Goal: Complete application form: Complete application form

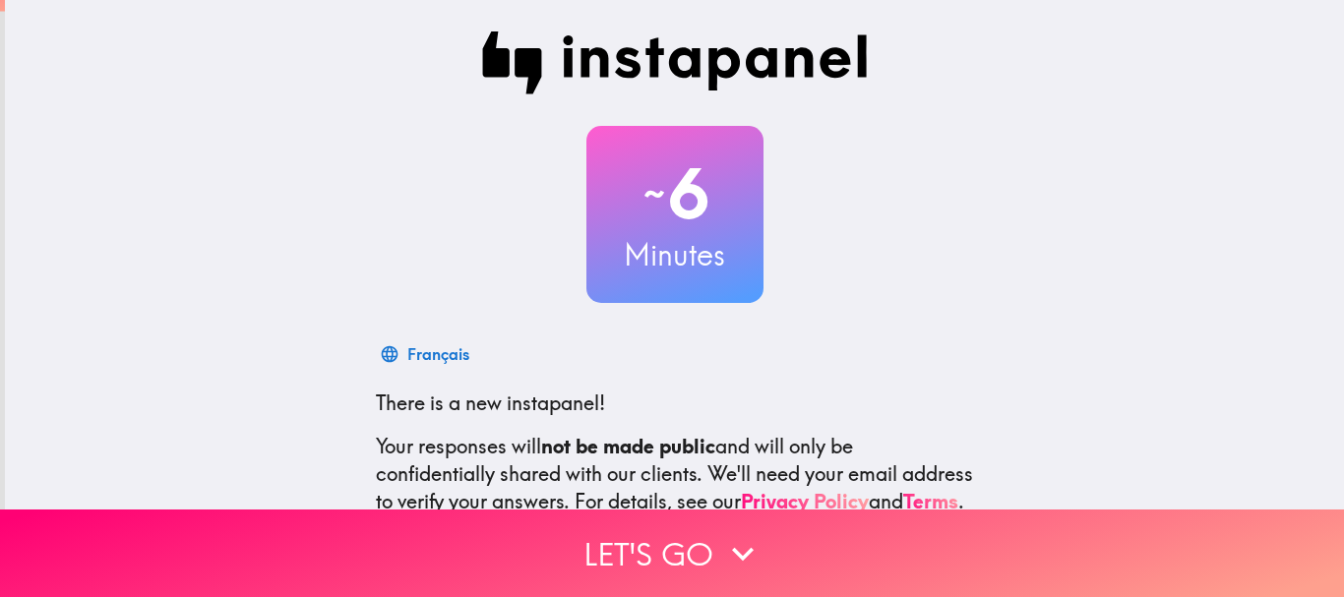
scroll to position [221, 0]
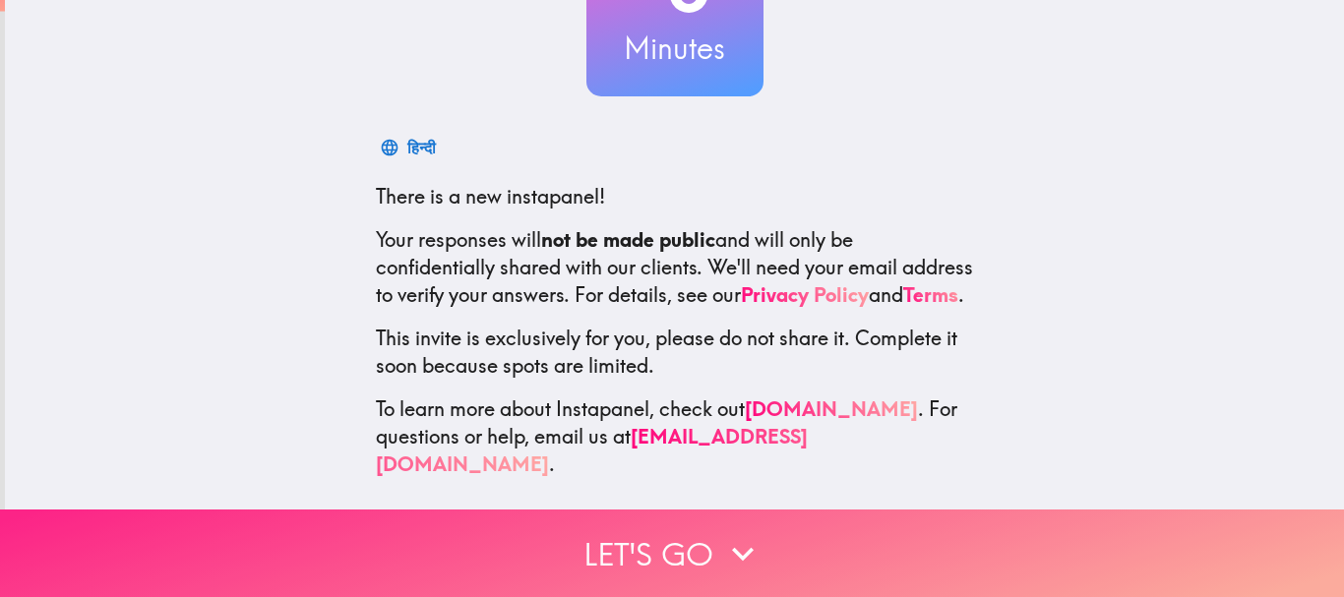
click at [650, 529] on button "Let's go" at bounding box center [672, 554] width 1344 height 88
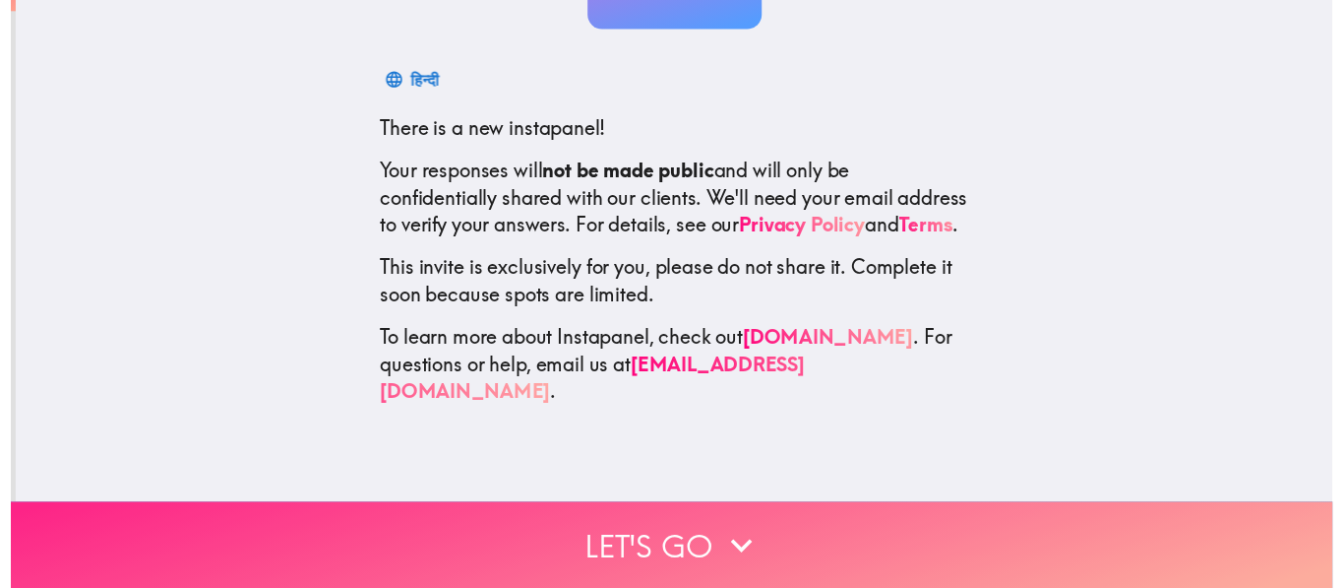
scroll to position [0, 0]
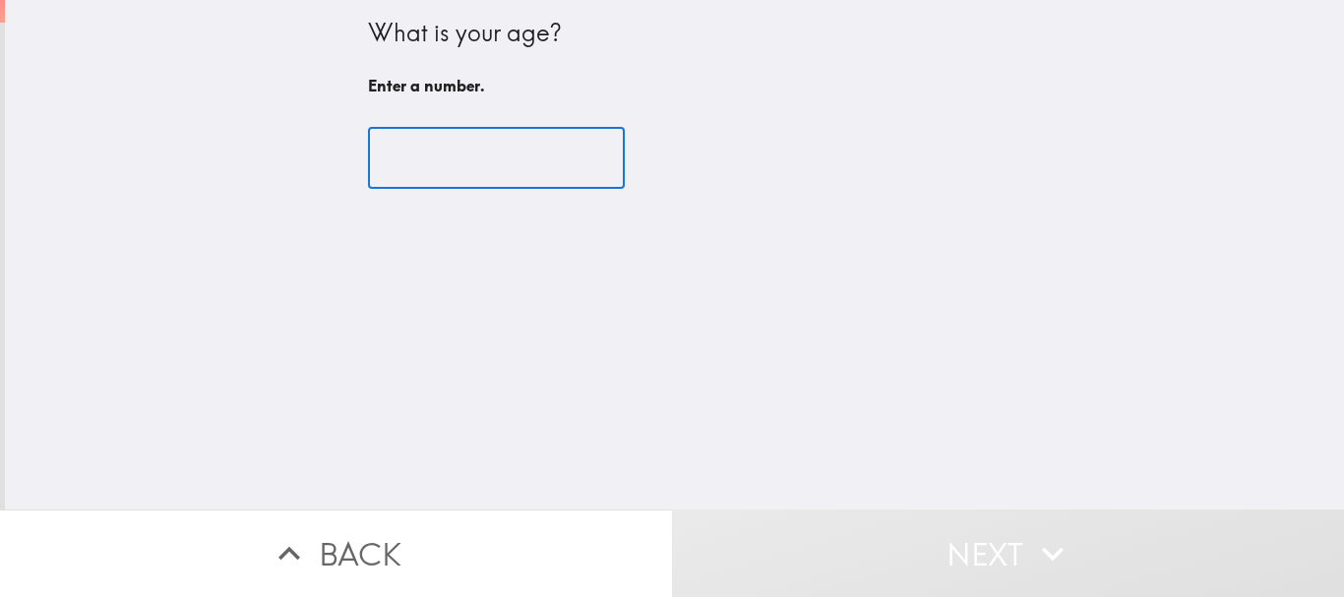
click at [473, 171] on input "number" at bounding box center [496, 158] width 257 height 61
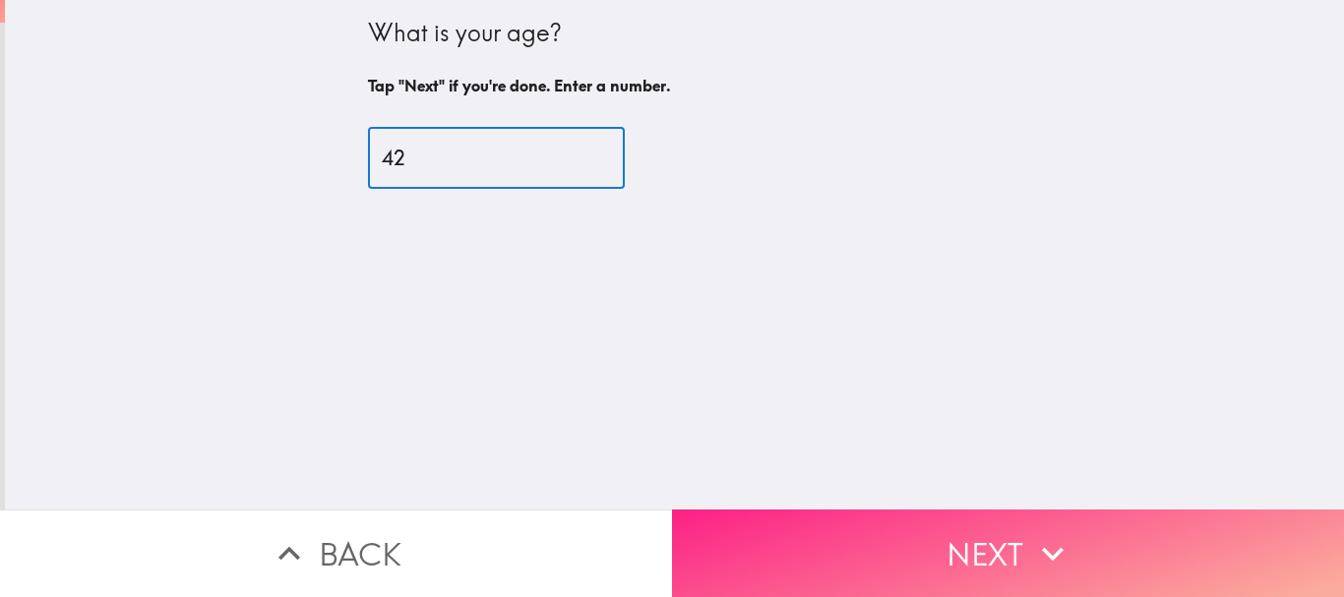
type input "42"
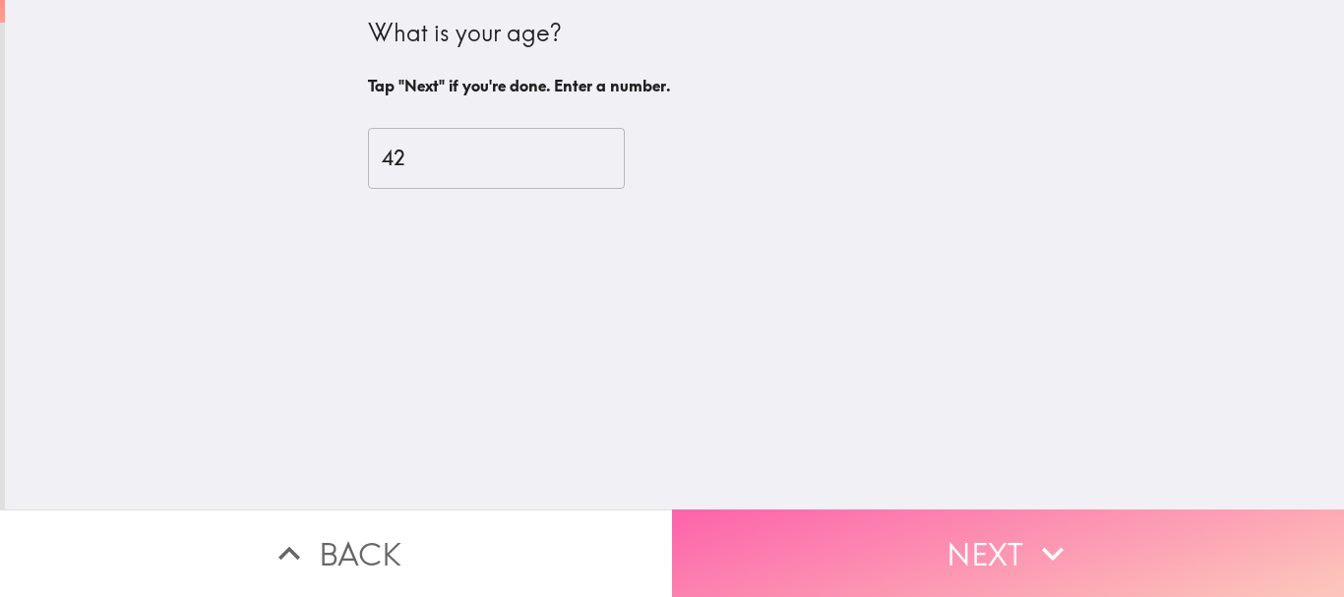
click at [977, 532] on button "Next" at bounding box center [1008, 554] width 672 height 88
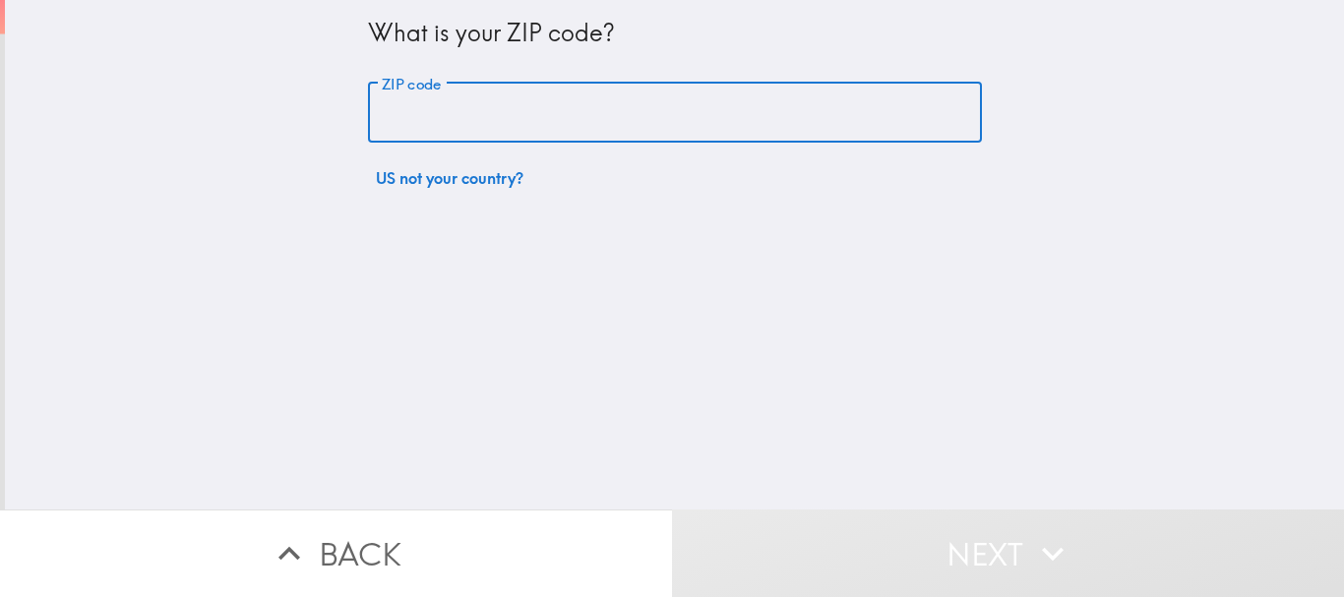
click at [572, 116] on input "ZIP code" at bounding box center [675, 113] width 614 height 61
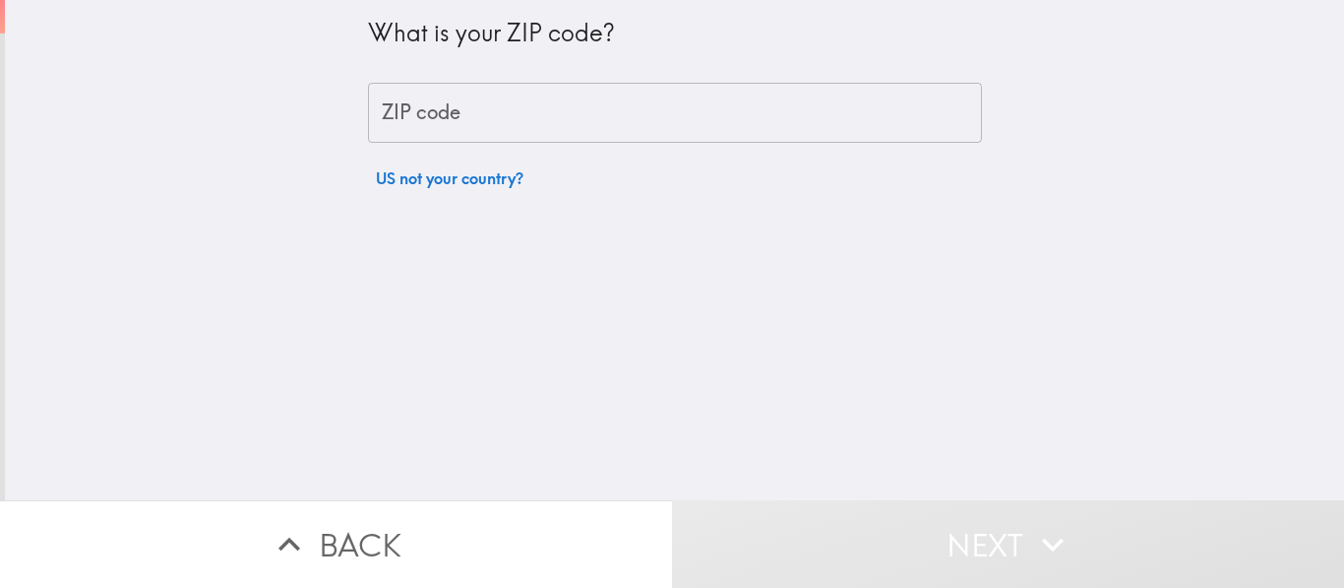
click at [611, 82] on div "What is your ZIP code? ZIP code ZIP code US not your country?" at bounding box center [675, 99] width 614 height 198
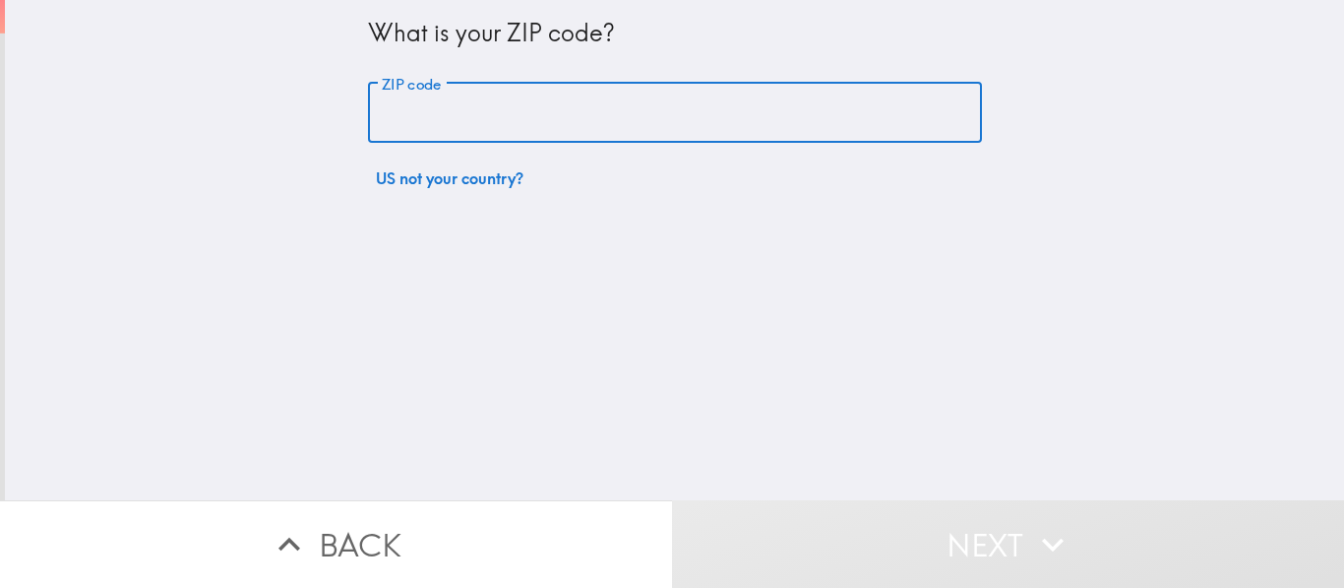
click at [643, 108] on input "ZIP code" at bounding box center [675, 113] width 614 height 61
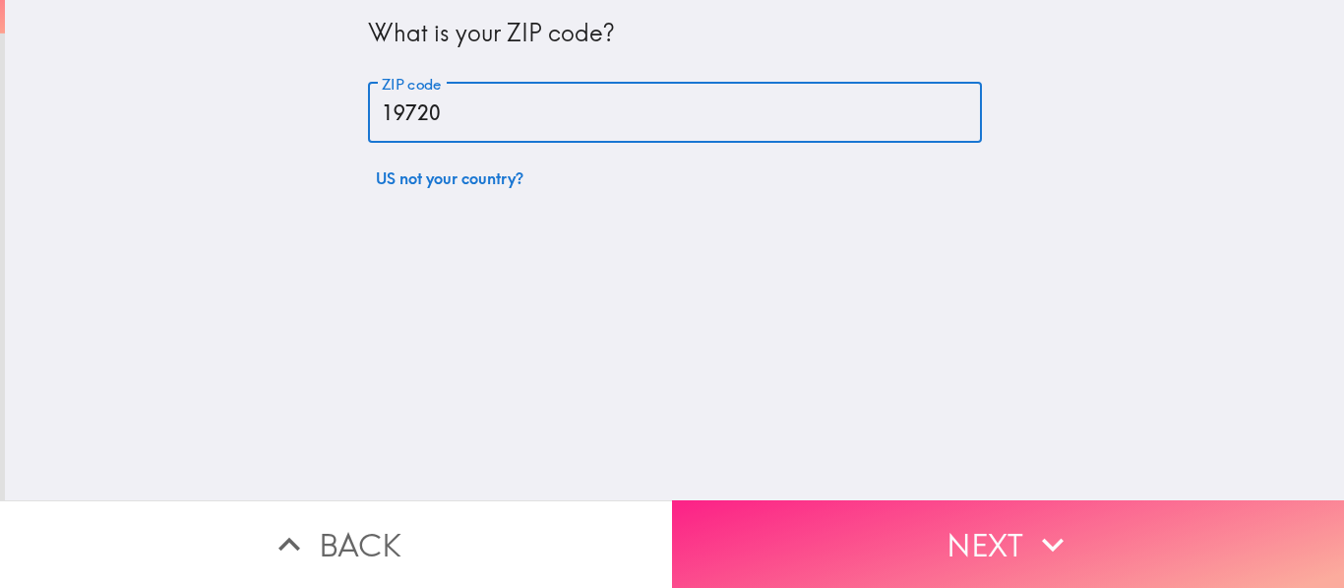
type input "19720"
click at [956, 527] on button "Next" at bounding box center [1008, 544] width 672 height 88
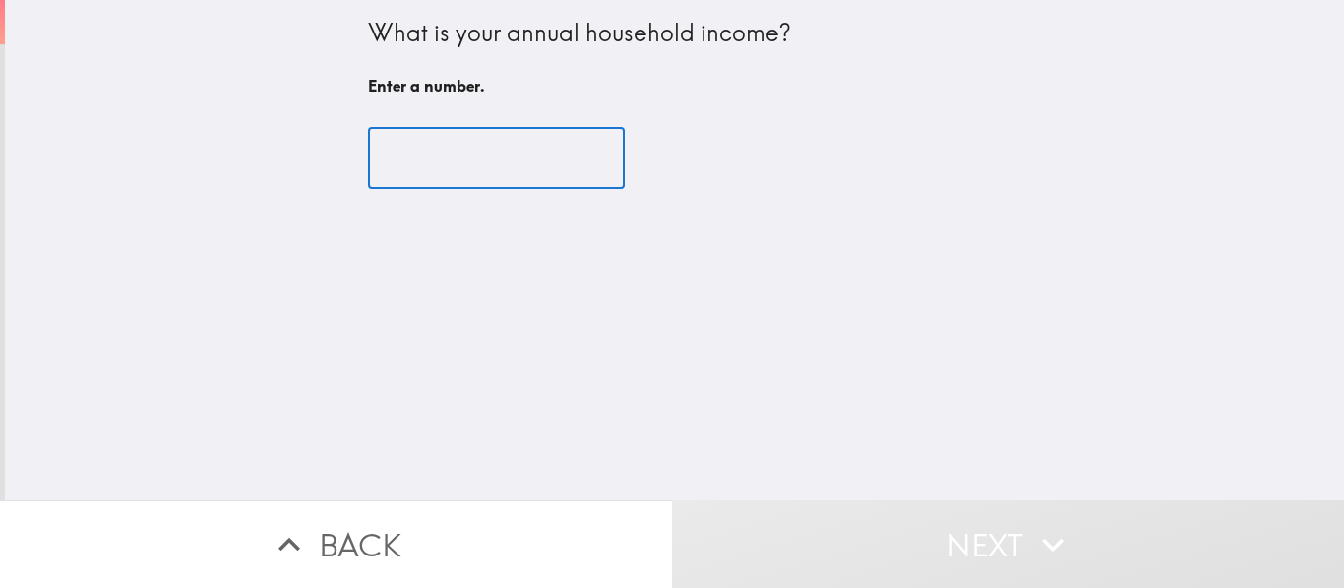
click at [468, 167] on input "number" at bounding box center [496, 158] width 257 height 61
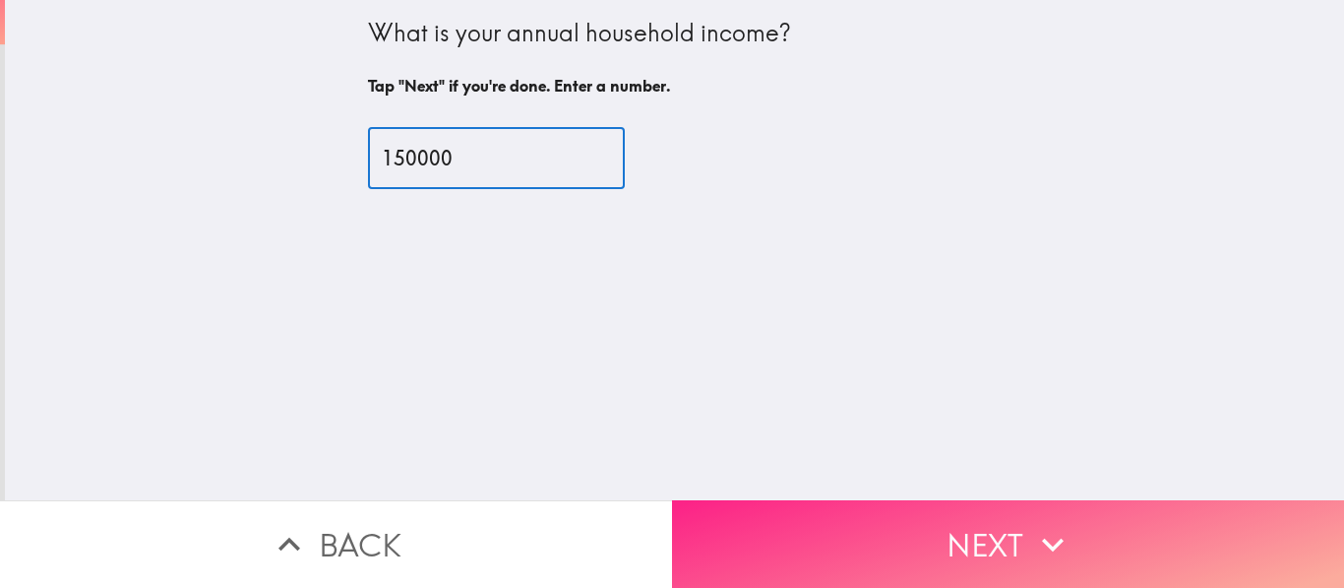
type input "150000"
click at [1067, 517] on button "Next" at bounding box center [1008, 544] width 672 height 88
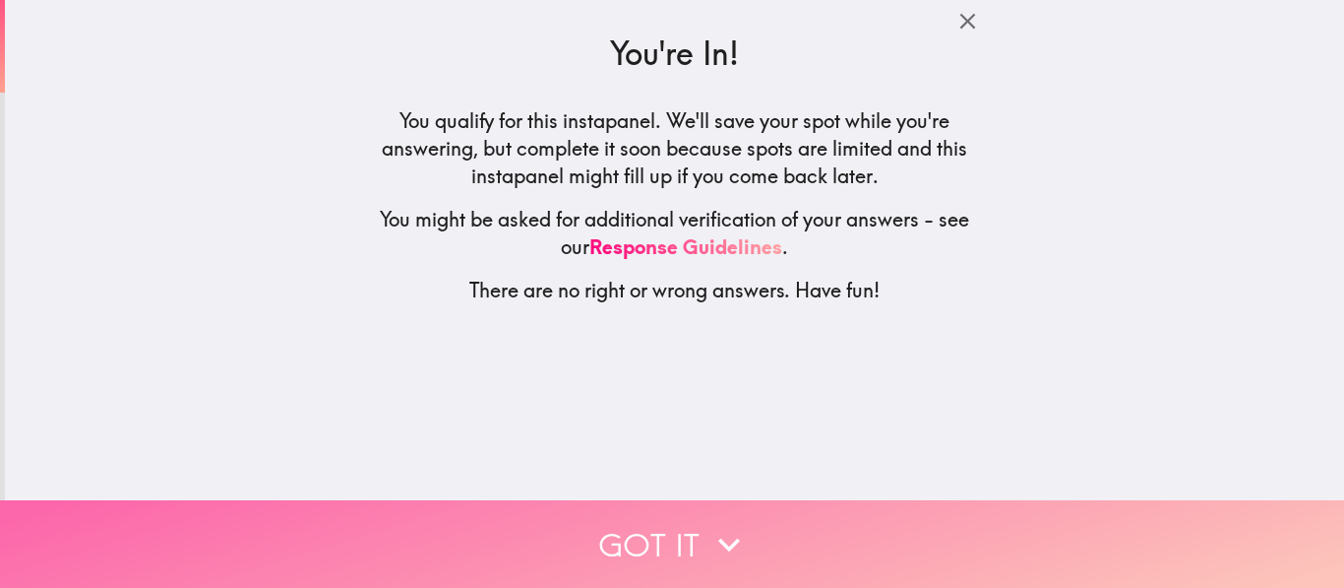
click at [722, 537] on icon "button" at bounding box center [729, 544] width 22 height 14
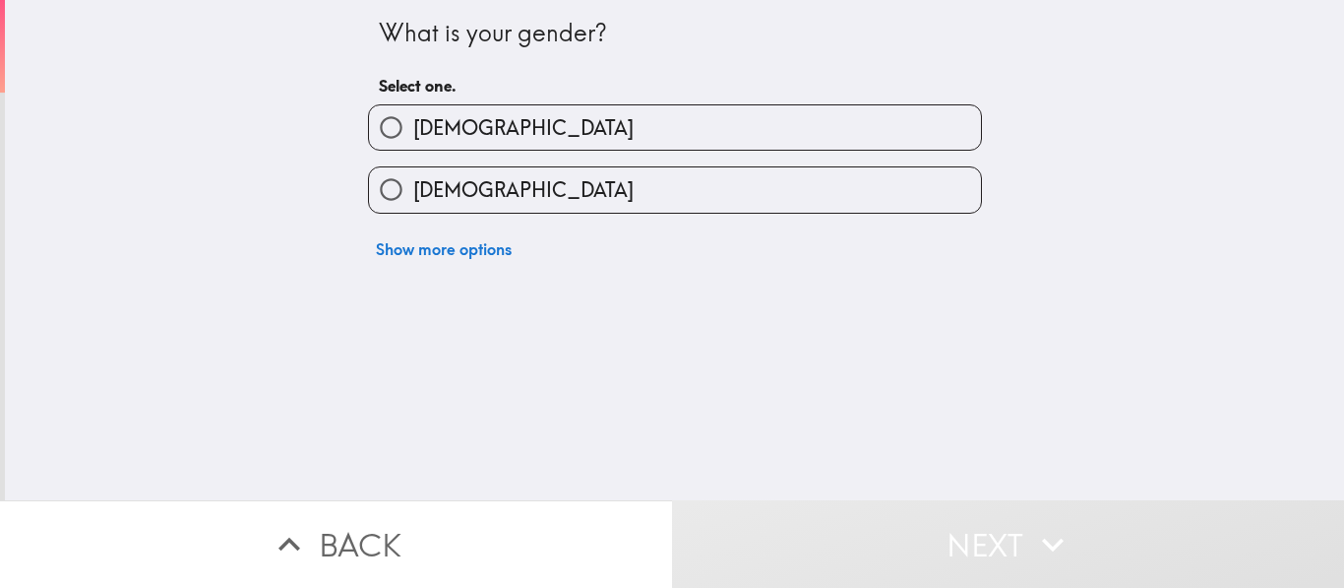
click at [722, 118] on label "[DEMOGRAPHIC_DATA]" at bounding box center [675, 127] width 612 height 44
click at [413, 118] on input "[DEMOGRAPHIC_DATA]" at bounding box center [391, 127] width 44 height 44
radio input "true"
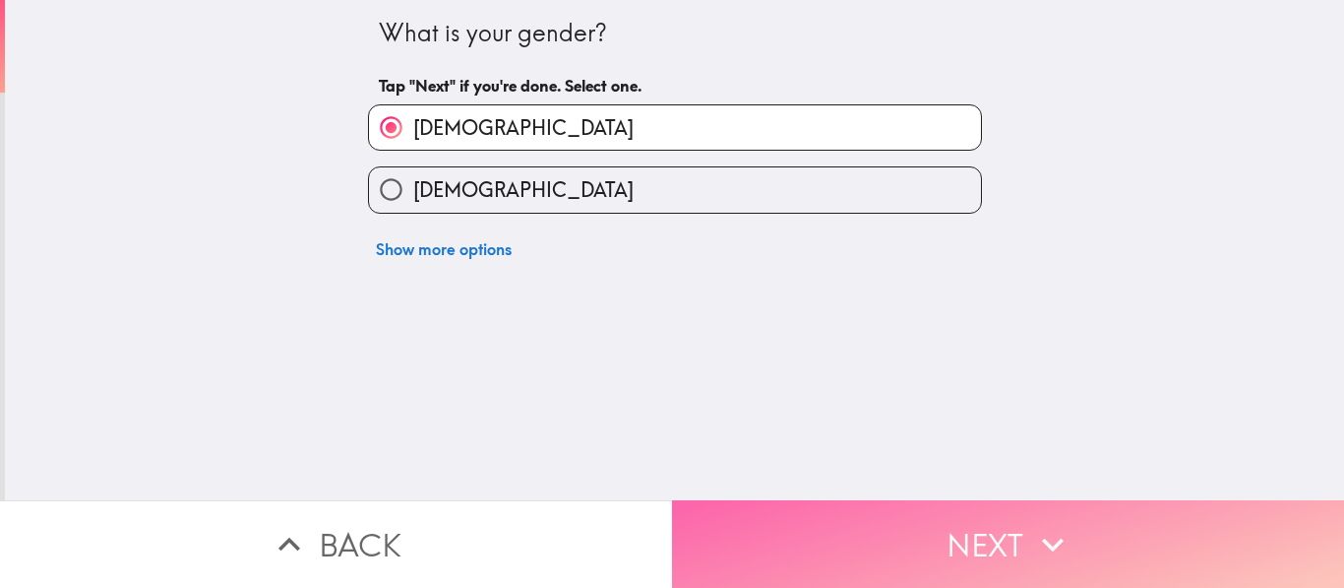
click at [859, 515] on button "Next" at bounding box center [1008, 544] width 672 height 88
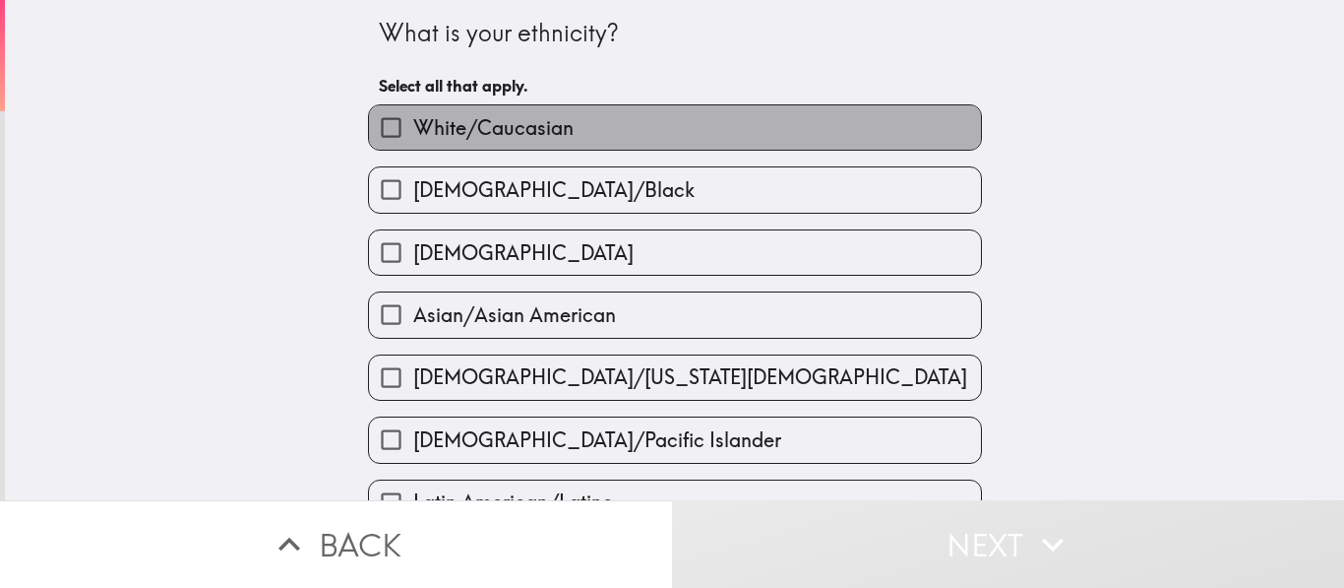
drag, startPoint x: 589, startPoint y: 118, endPoint x: 649, endPoint y: 224, distance: 122.1
click at [589, 118] on label "White/Caucasian" at bounding box center [675, 127] width 612 height 44
click at [413, 118] on input "White/Caucasian" at bounding box center [391, 127] width 44 height 44
checkbox input "true"
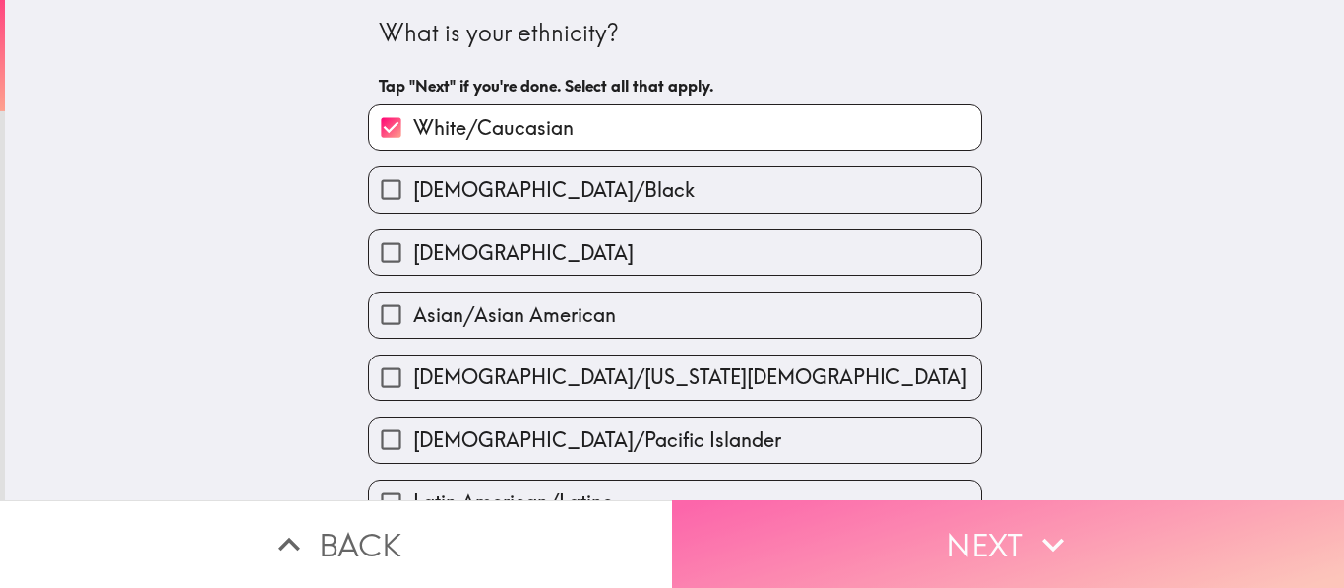
click at [877, 514] on button "Next" at bounding box center [1008, 544] width 672 height 88
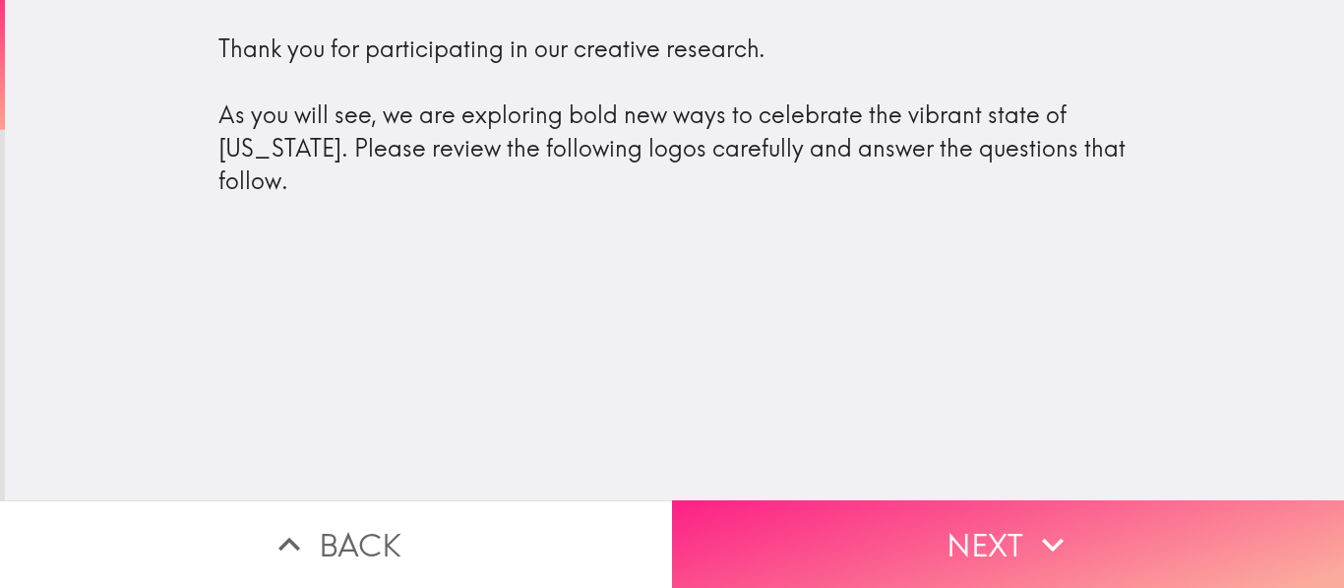
click at [844, 507] on button "Next" at bounding box center [1008, 544] width 672 height 88
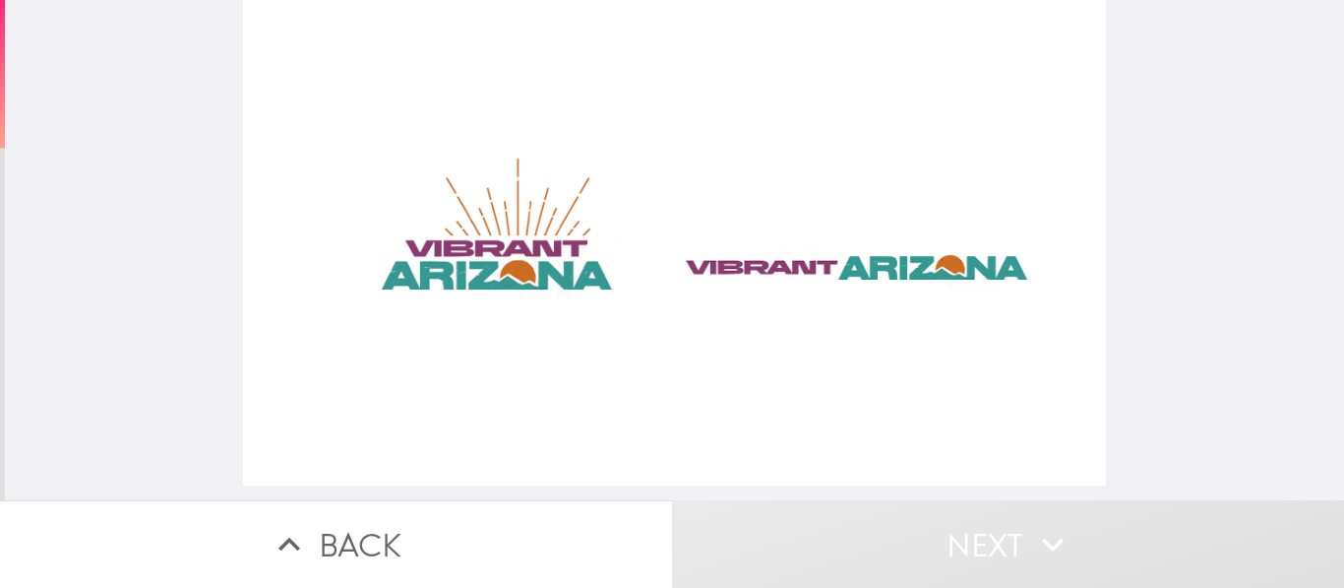
click at [375, 289] on div at bounding box center [674, 242] width 862 height 485
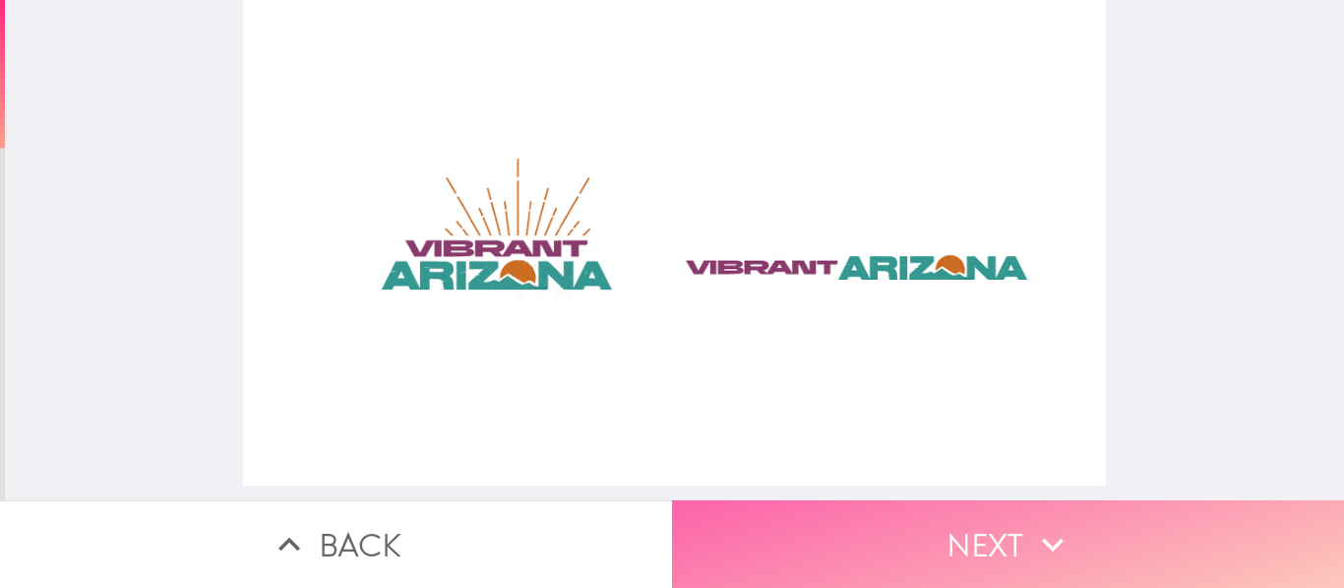
click at [894, 512] on button "Next" at bounding box center [1008, 544] width 672 height 88
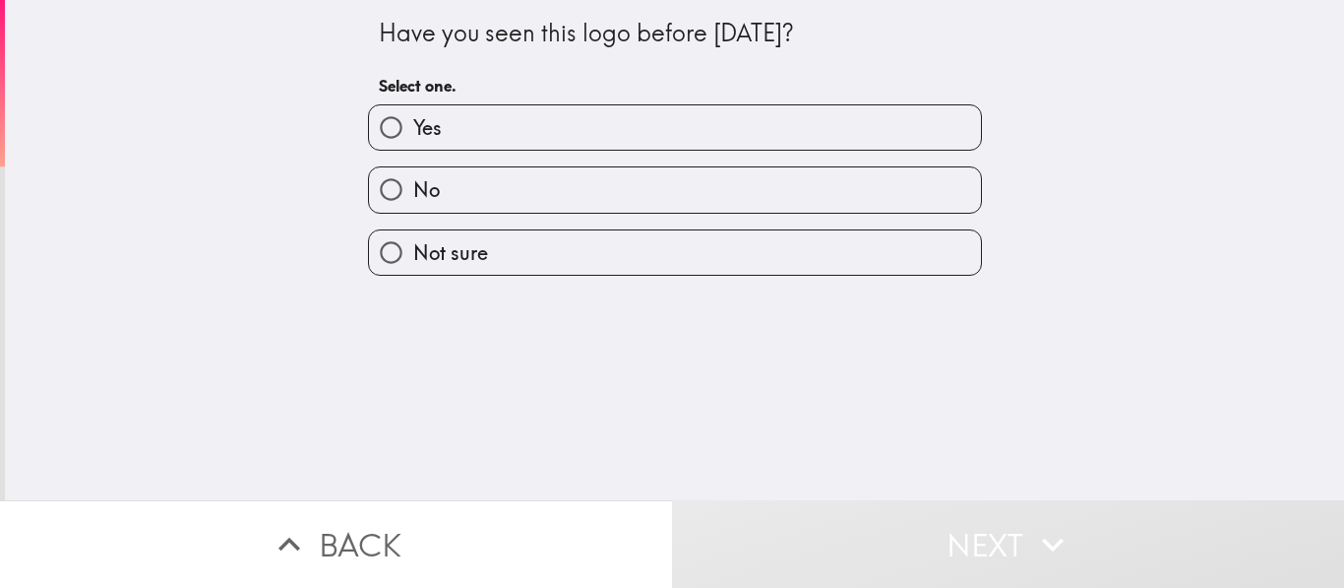
click at [699, 137] on label "Yes" at bounding box center [675, 127] width 612 height 44
click at [413, 137] on input "Yes" at bounding box center [391, 127] width 44 height 44
radio input "true"
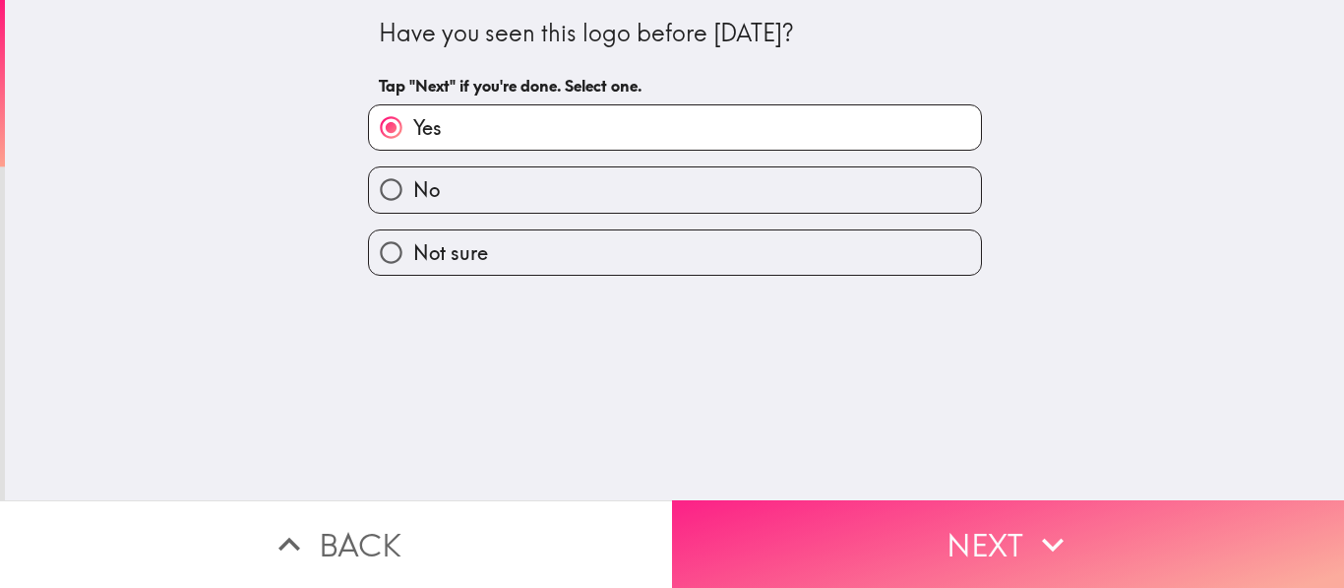
click at [851, 515] on button "Next" at bounding box center [1008, 544] width 672 height 88
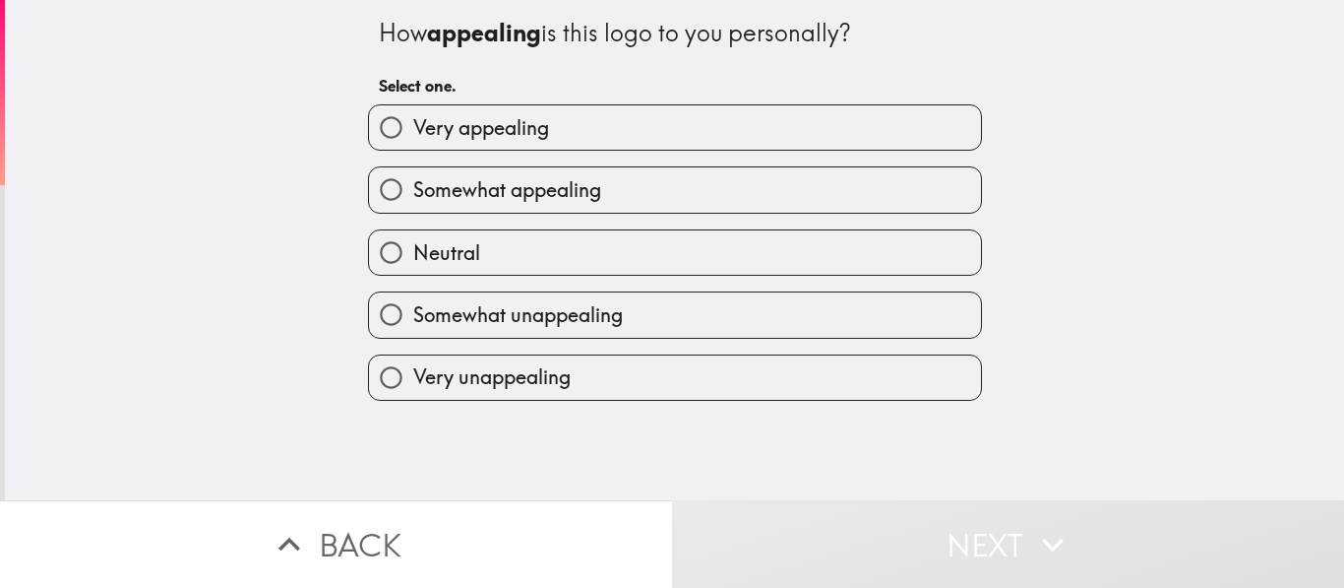
click at [635, 180] on label "Somewhat appealing" at bounding box center [675, 189] width 612 height 44
click at [413, 180] on input "Somewhat appealing" at bounding box center [391, 189] width 44 height 44
radio input "true"
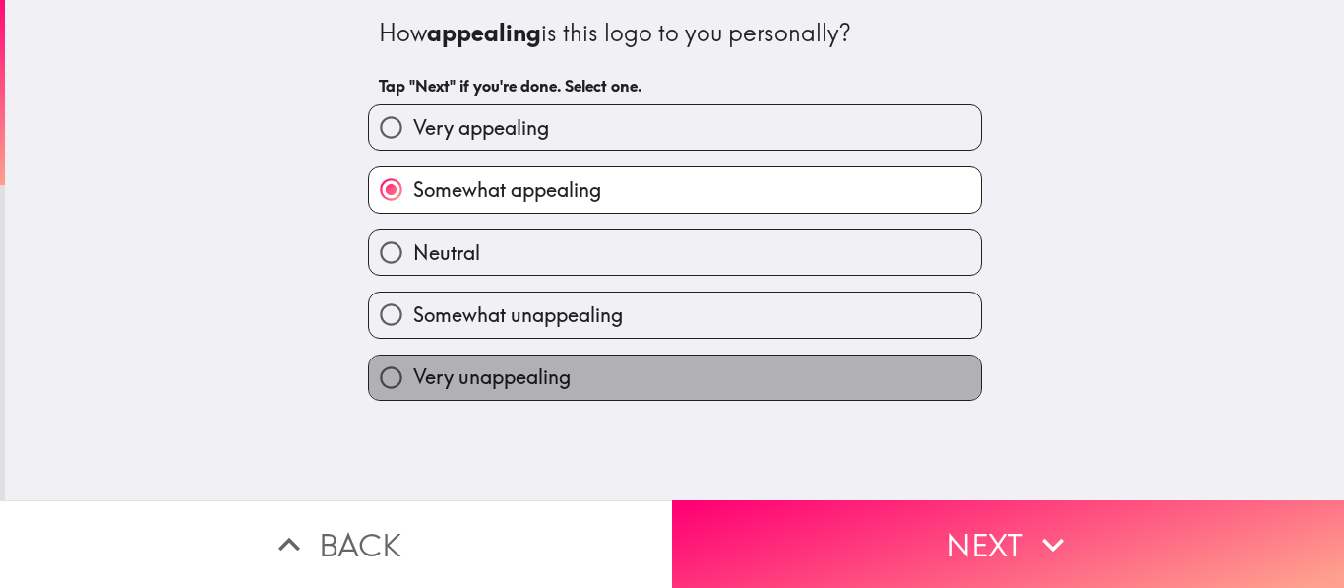
click at [860, 400] on label "Very unappealing" at bounding box center [675, 377] width 612 height 44
click at [413, 400] on input "Very unappealing" at bounding box center [391, 377] width 44 height 44
radio input "true"
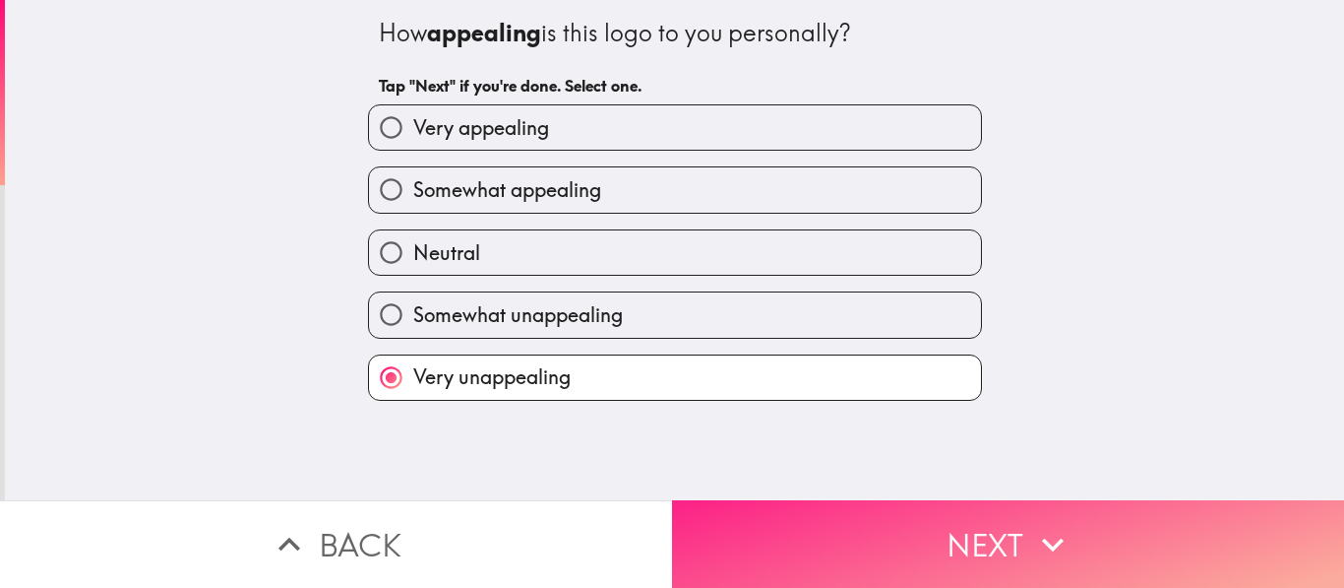
click at [909, 525] on button "Next" at bounding box center [1008, 544] width 672 height 88
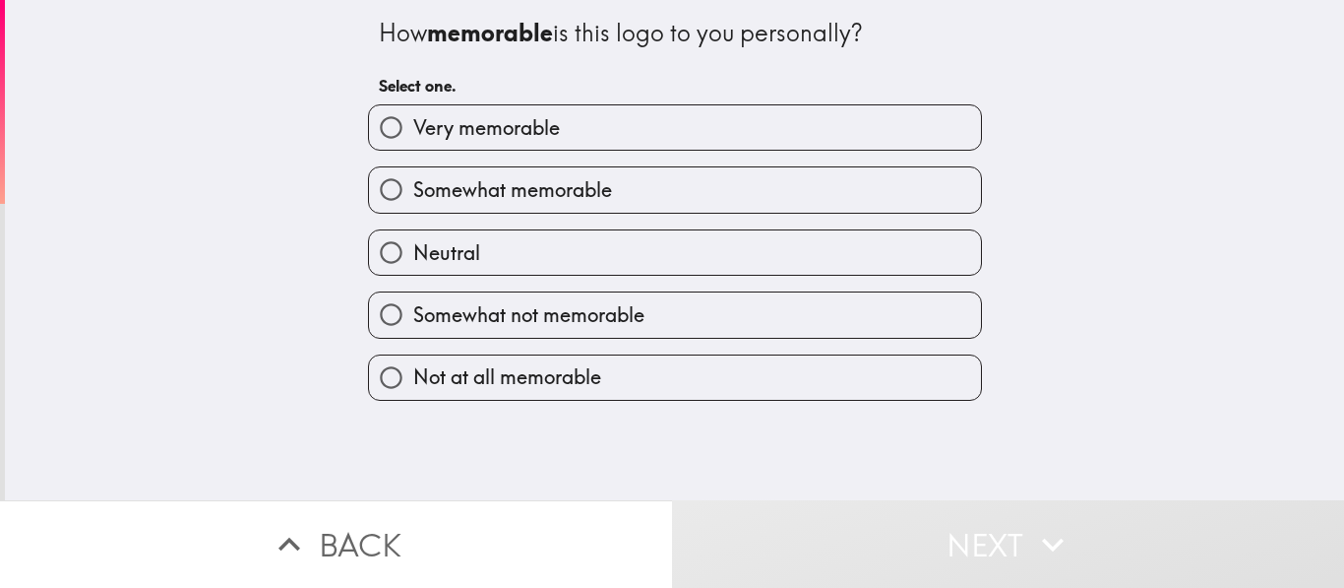
drag, startPoint x: 602, startPoint y: 121, endPoint x: 616, endPoint y: 151, distance: 32.6
click at [602, 121] on label "Very memorable" at bounding box center [675, 127] width 612 height 44
click at [413, 121] on input "Very memorable" at bounding box center [391, 127] width 44 height 44
radio input "true"
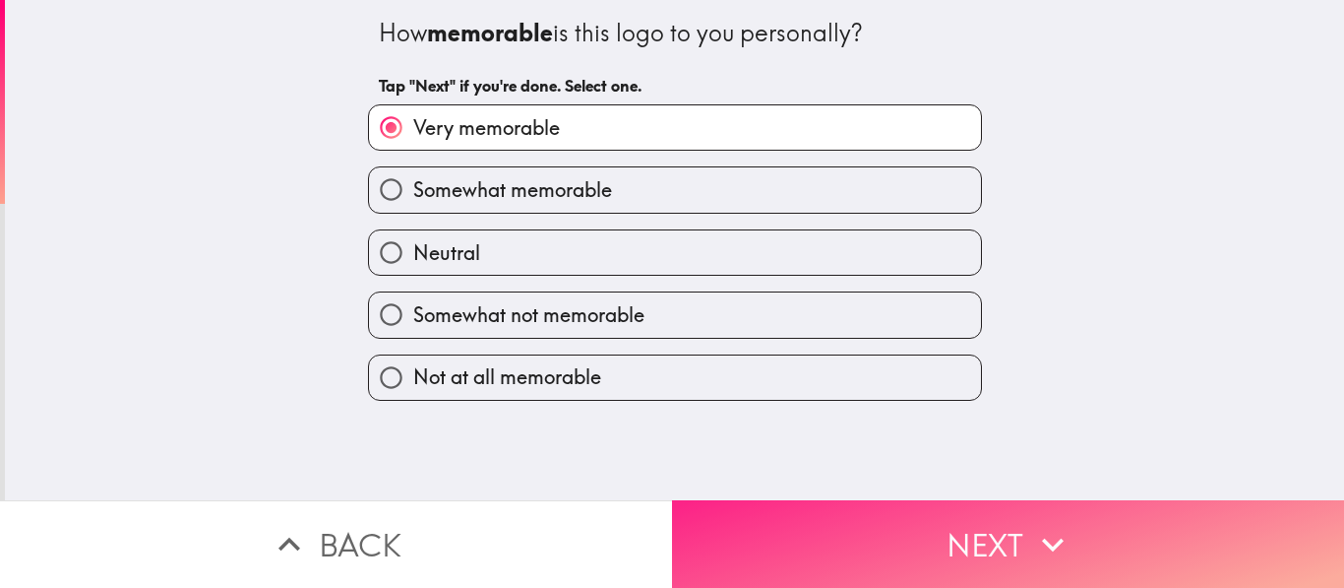
click at [979, 534] on button "Next" at bounding box center [1008, 544] width 672 height 88
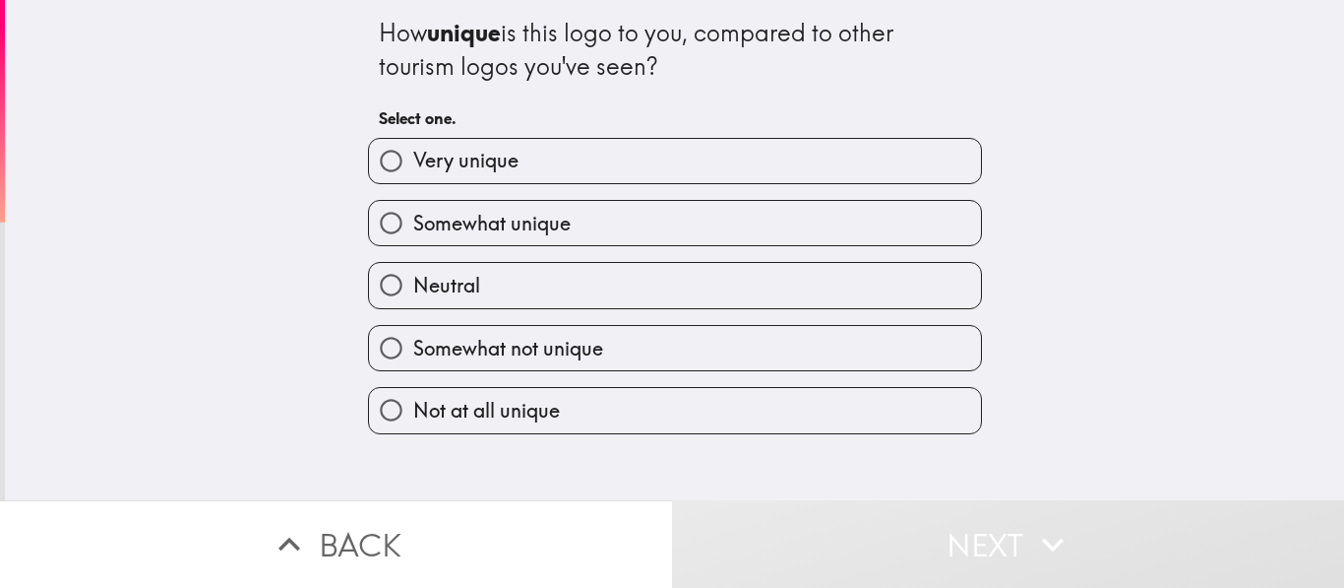
drag, startPoint x: 706, startPoint y: 162, endPoint x: 710, endPoint y: 174, distance: 12.4
click at [706, 163] on label "Very unique" at bounding box center [675, 161] width 612 height 44
click at [413, 163] on input "Very unique" at bounding box center [391, 161] width 44 height 44
radio input "true"
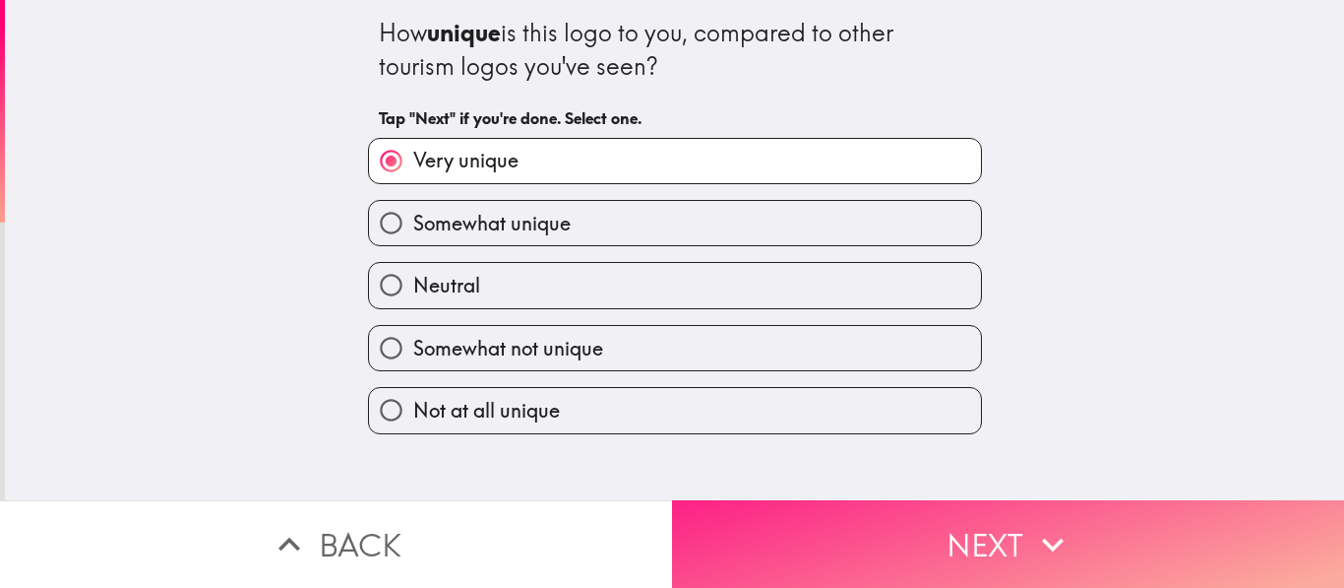
click at [949, 505] on button "Next" at bounding box center [1008, 544] width 672 height 88
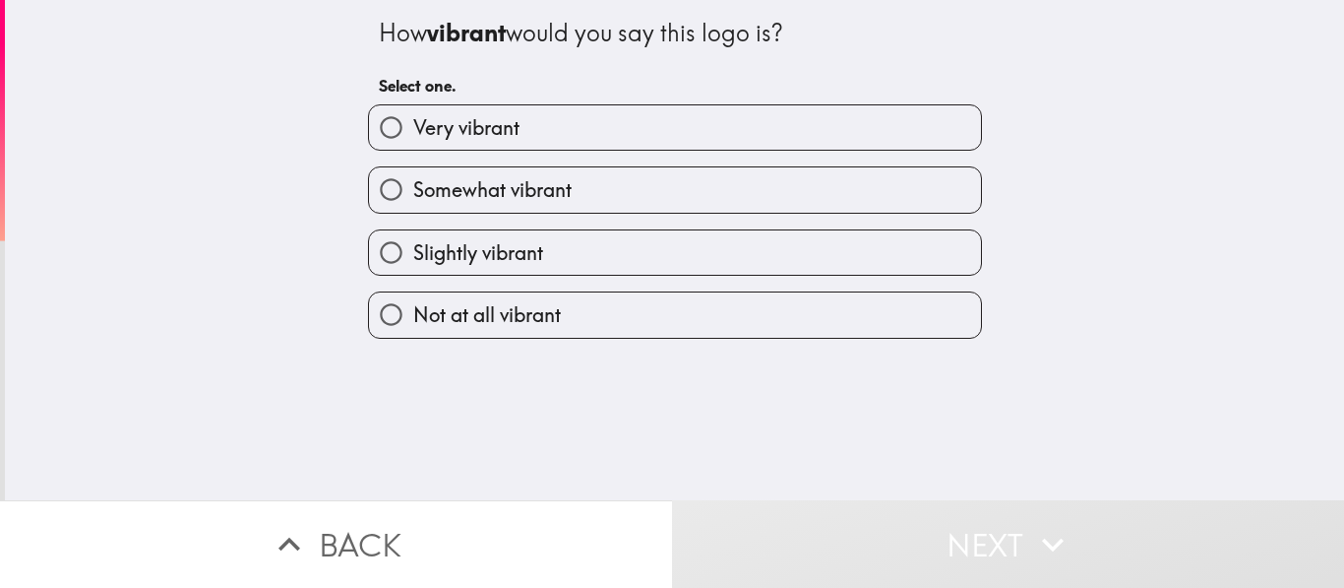
click at [658, 142] on label "Very vibrant" at bounding box center [675, 127] width 612 height 44
click at [413, 142] on input "Very vibrant" at bounding box center [391, 127] width 44 height 44
radio input "true"
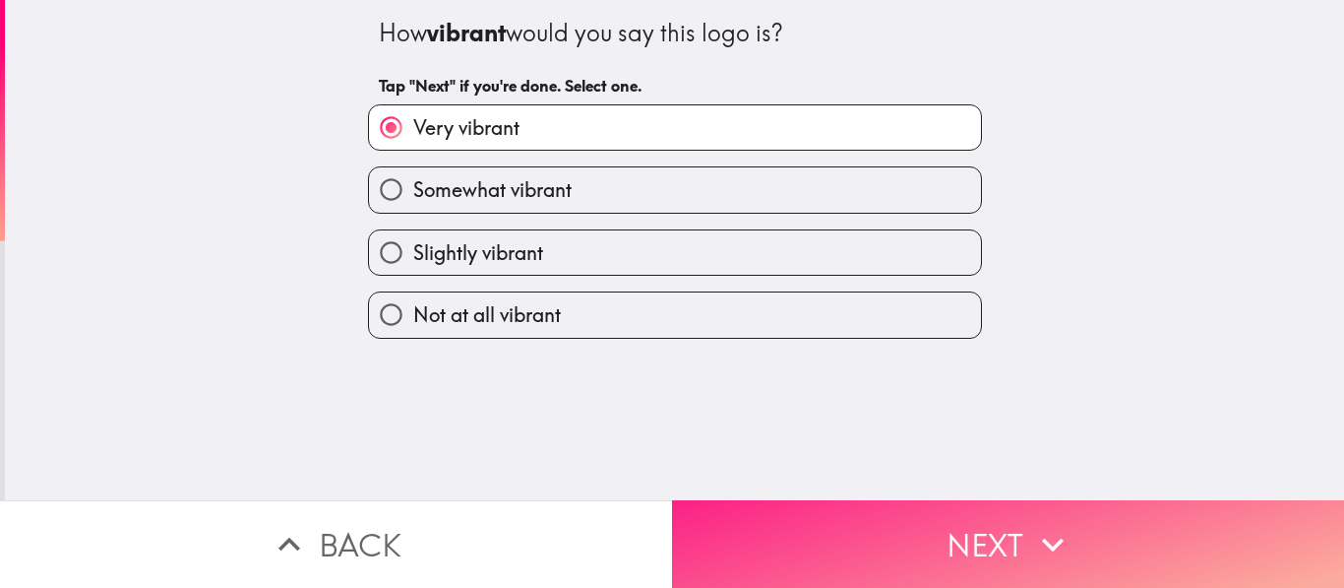
click at [829, 511] on button "Next" at bounding box center [1008, 544] width 672 height 88
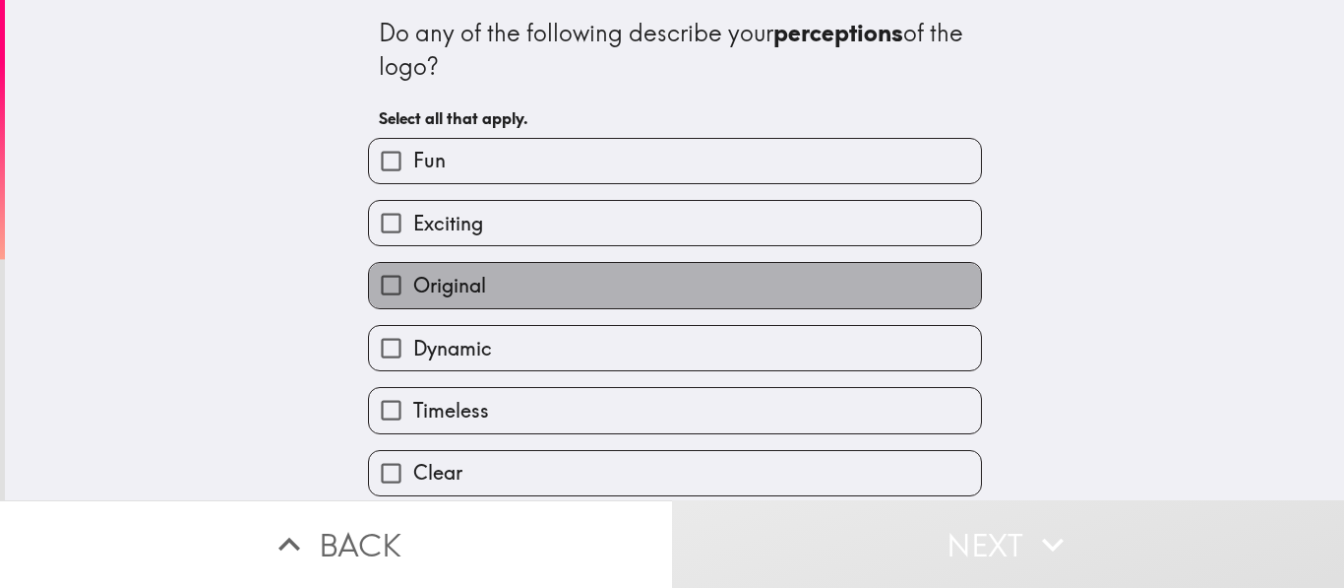
click at [620, 284] on label "Original" at bounding box center [675, 285] width 612 height 44
click at [413, 284] on input "Original" at bounding box center [391, 285] width 44 height 44
checkbox input "true"
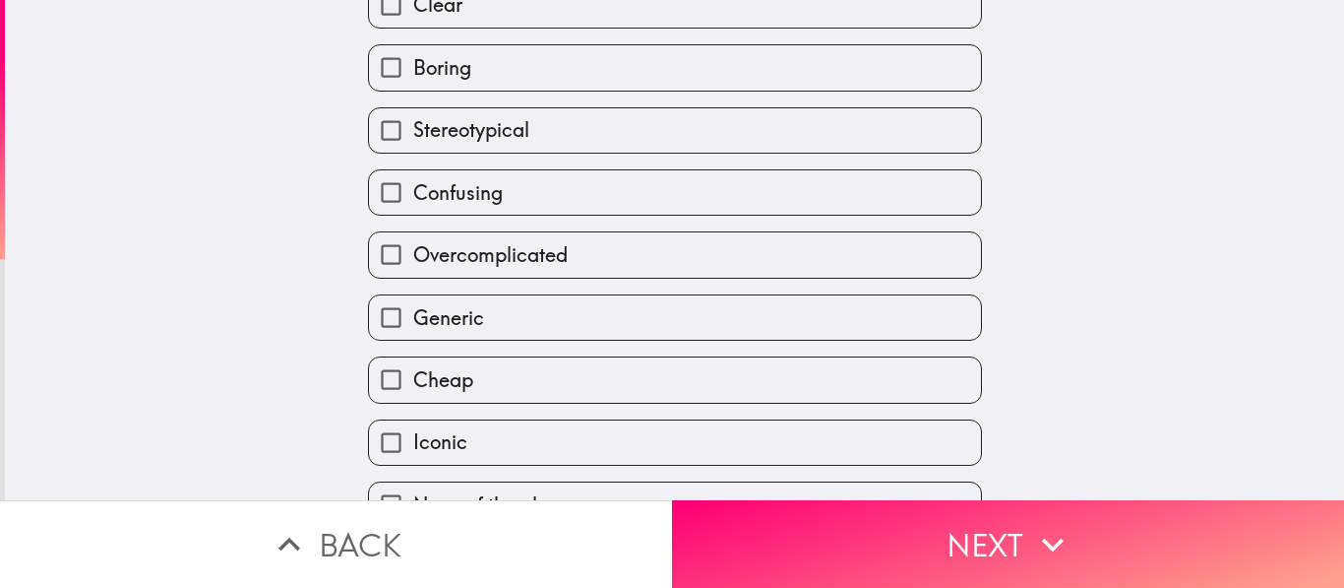
scroll to position [510, 0]
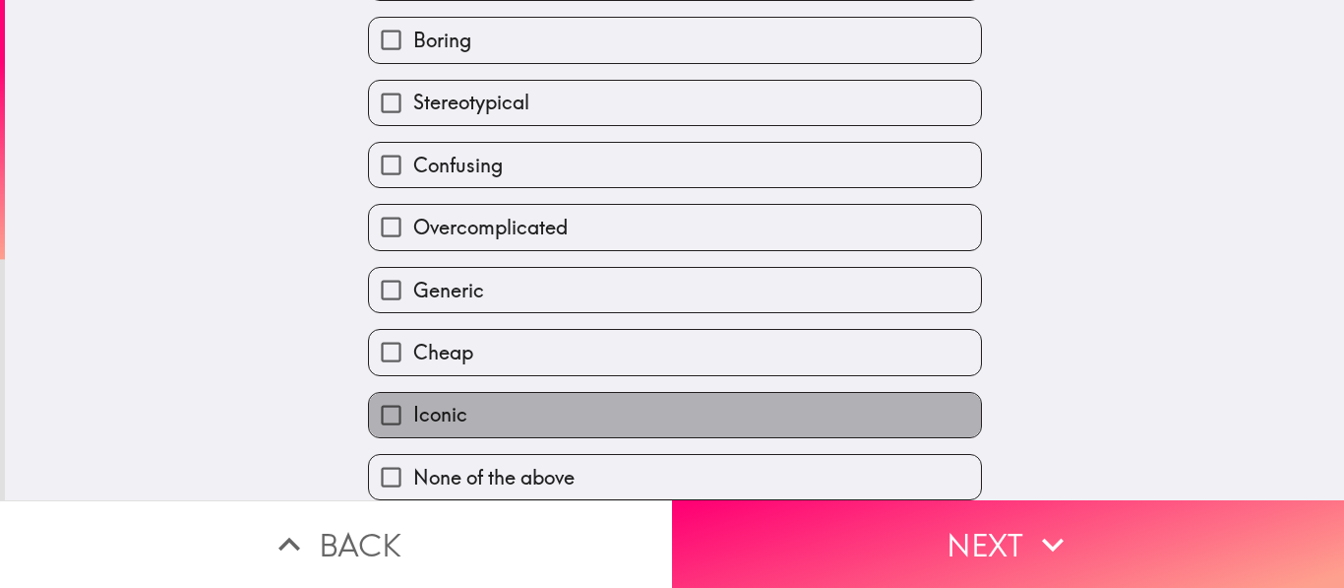
click at [625, 399] on label "Iconic" at bounding box center [675, 415] width 612 height 44
click at [413, 399] on input "Iconic" at bounding box center [391, 415] width 44 height 44
checkbox input "true"
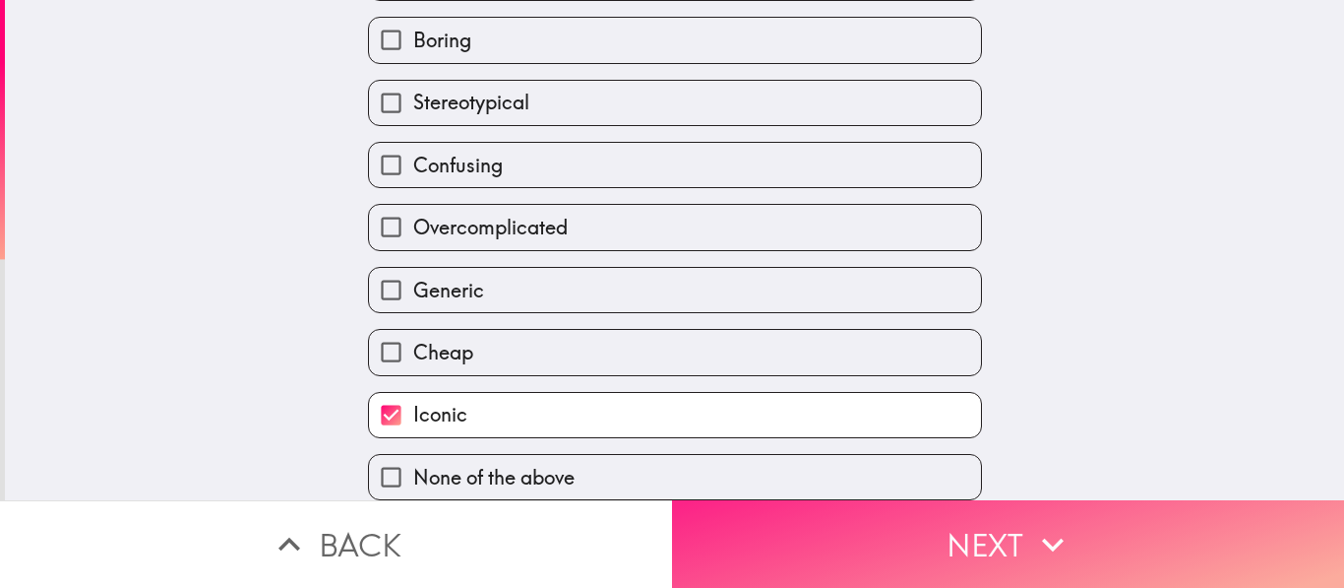
click at [915, 521] on button "Next" at bounding box center [1008, 544] width 672 height 88
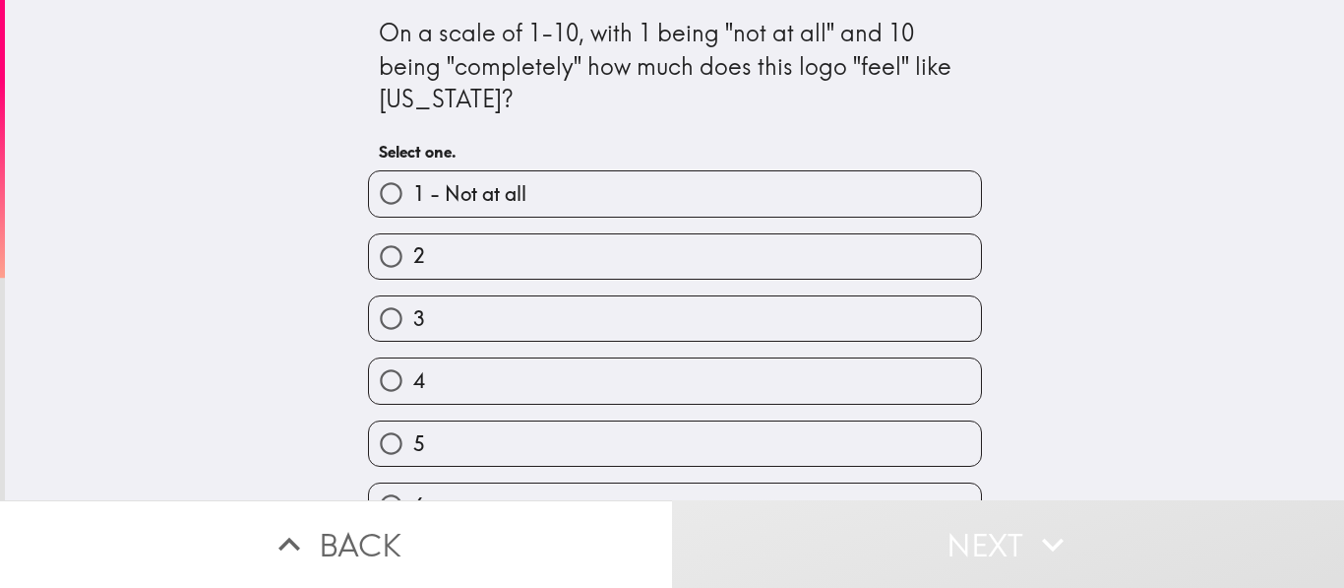
scroll to position [293, 0]
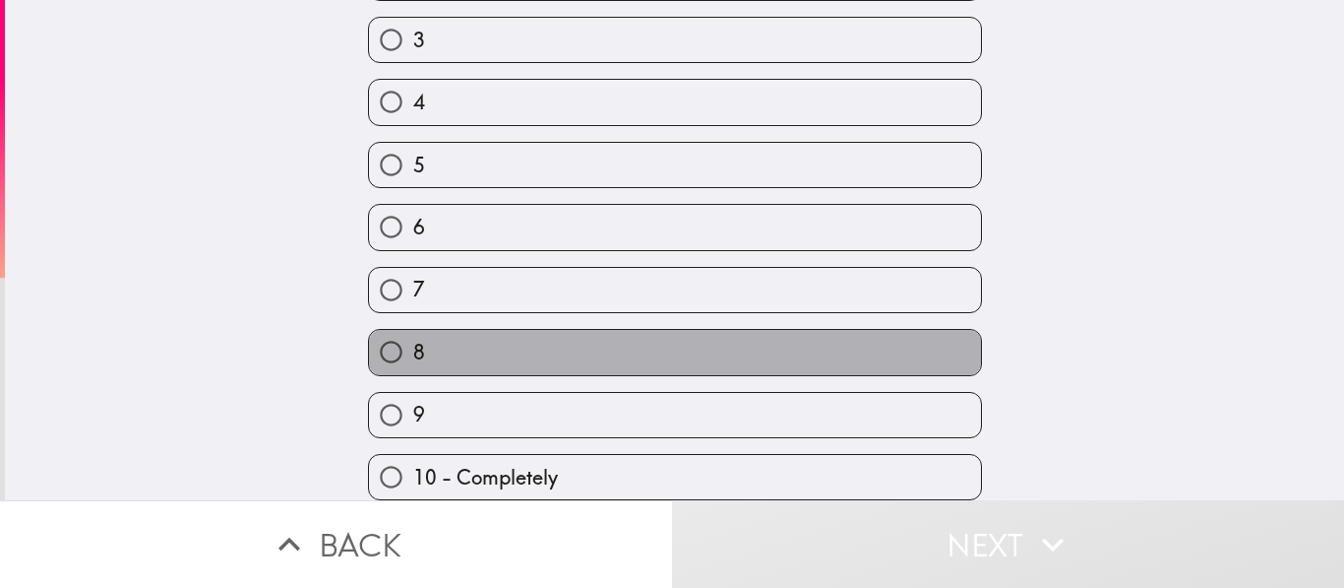
drag, startPoint x: 587, startPoint y: 346, endPoint x: 840, endPoint y: 424, distance: 264.6
click at [587, 346] on label "8" at bounding box center [675, 352] width 612 height 44
click at [413, 346] on input "8" at bounding box center [391, 352] width 44 height 44
radio input "true"
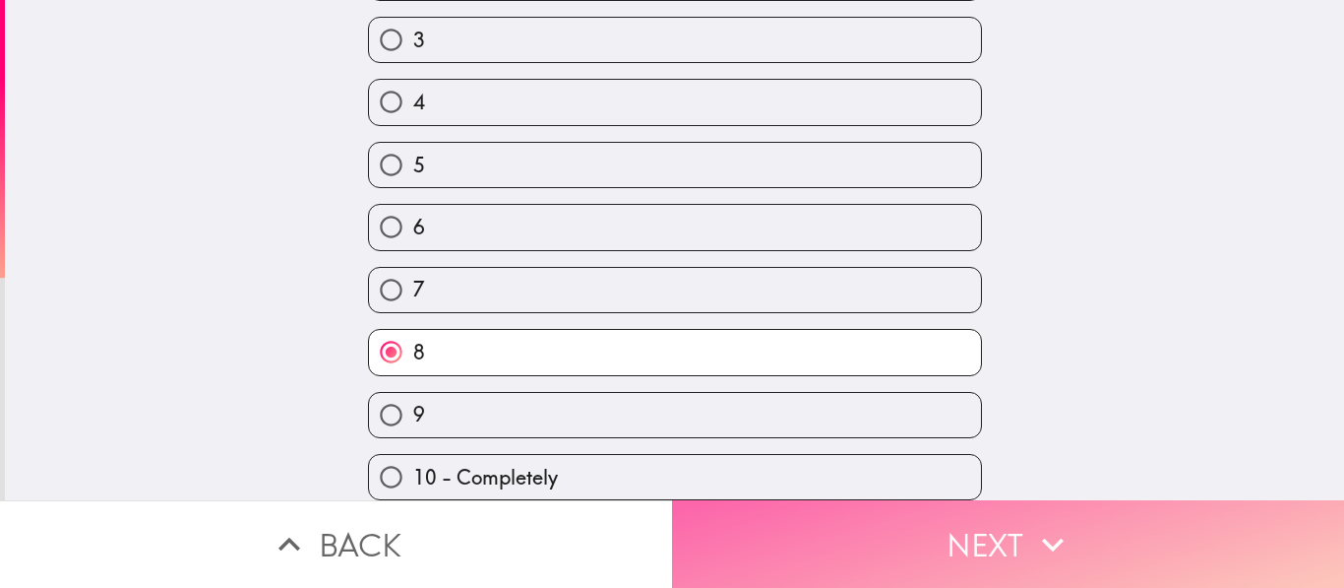
click at [1133, 519] on button "Next" at bounding box center [1008, 544] width 672 height 88
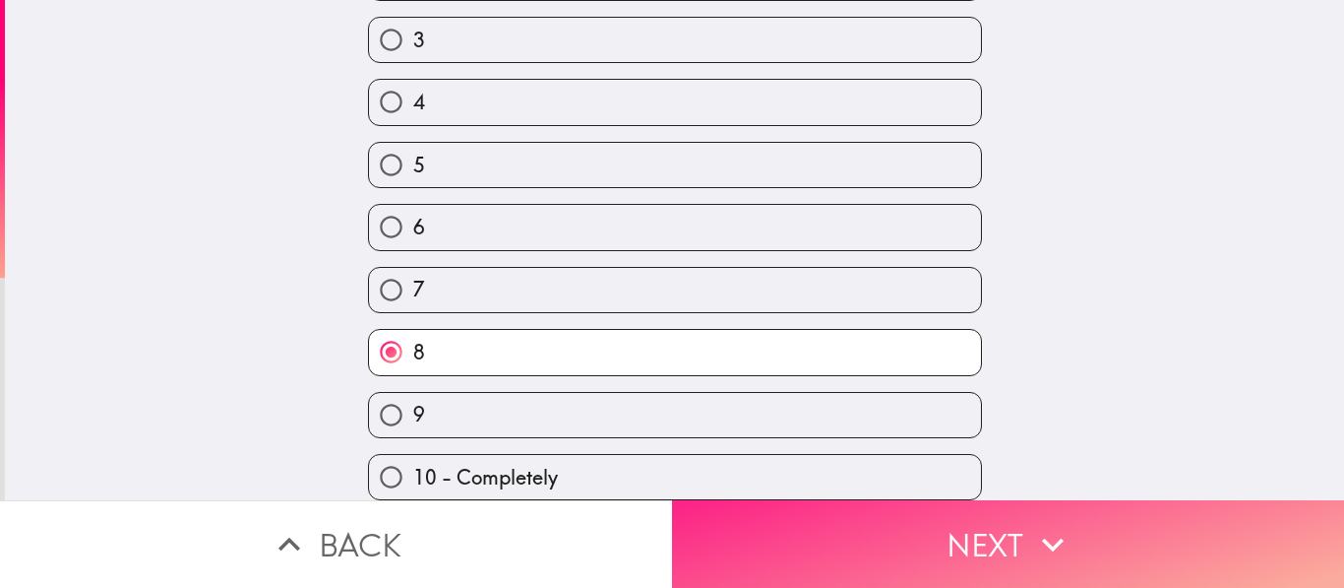
scroll to position [122, 0]
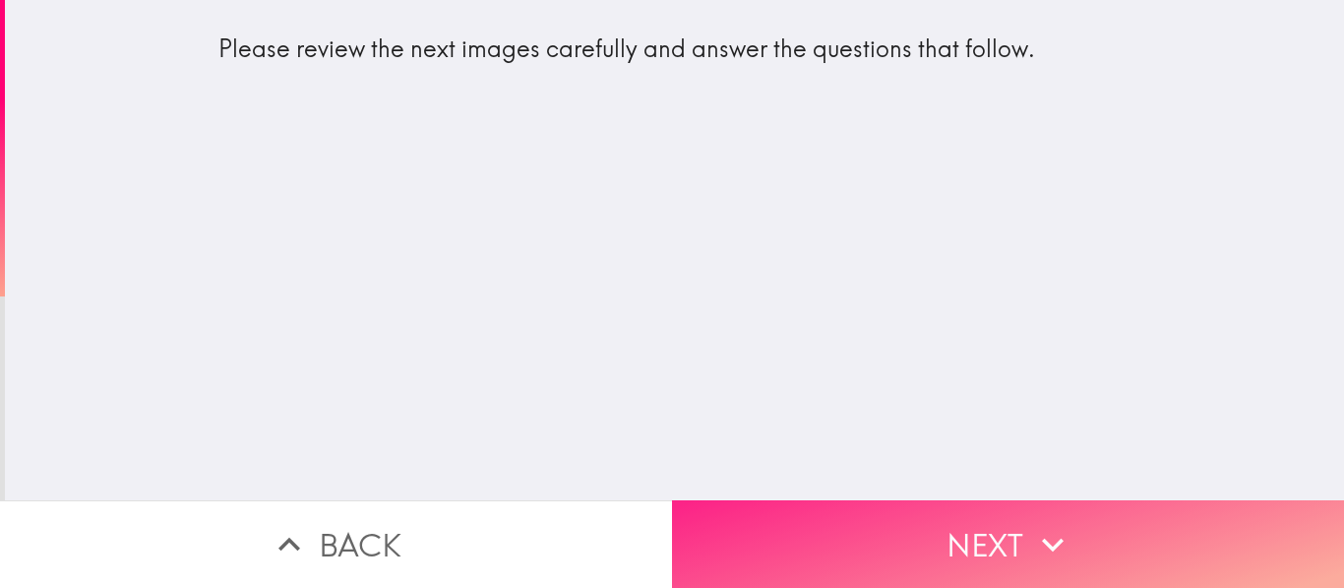
click at [1058, 536] on icon "button" at bounding box center [1052, 544] width 43 height 43
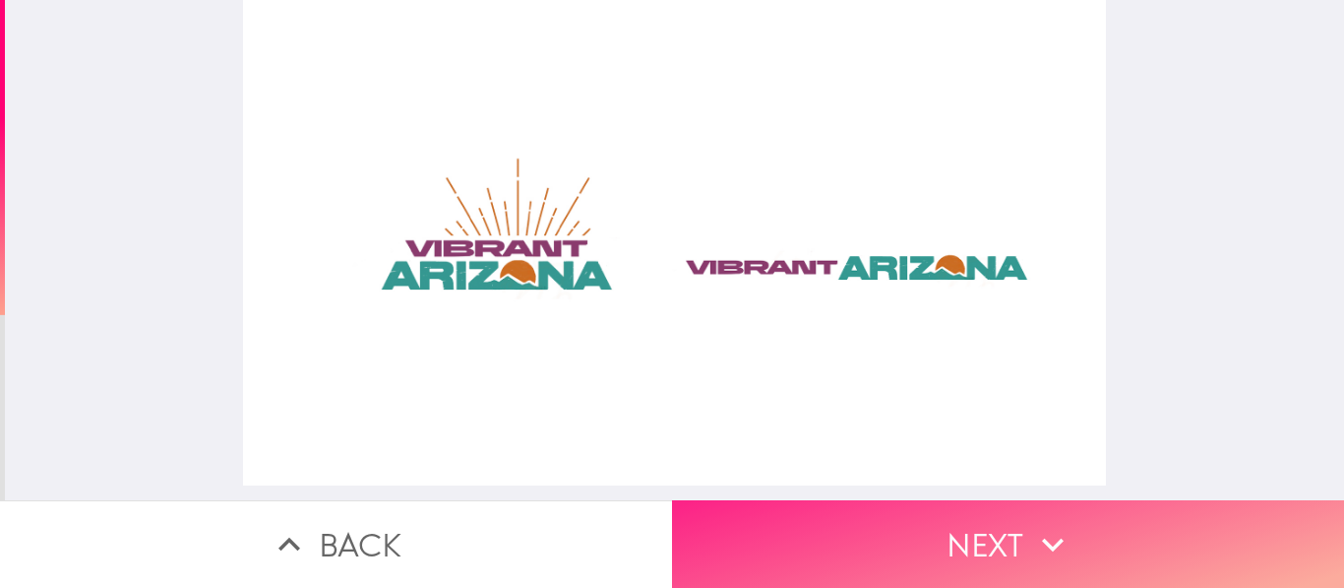
click at [980, 510] on button "Next" at bounding box center [1008, 544] width 672 height 88
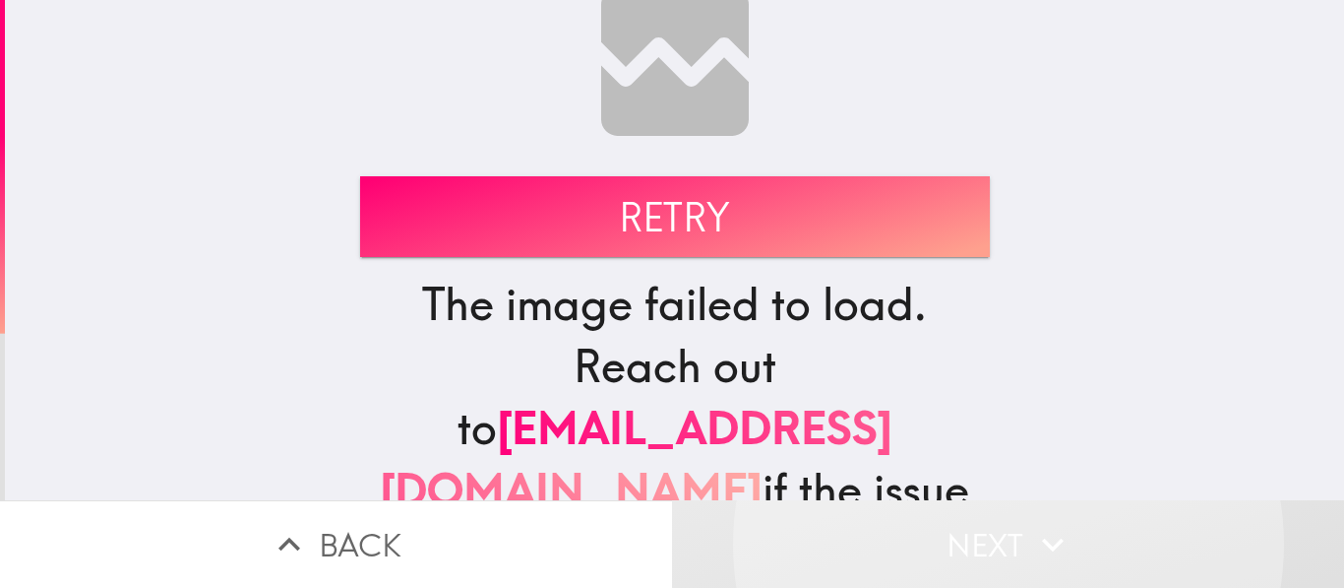
scroll to position [103, 0]
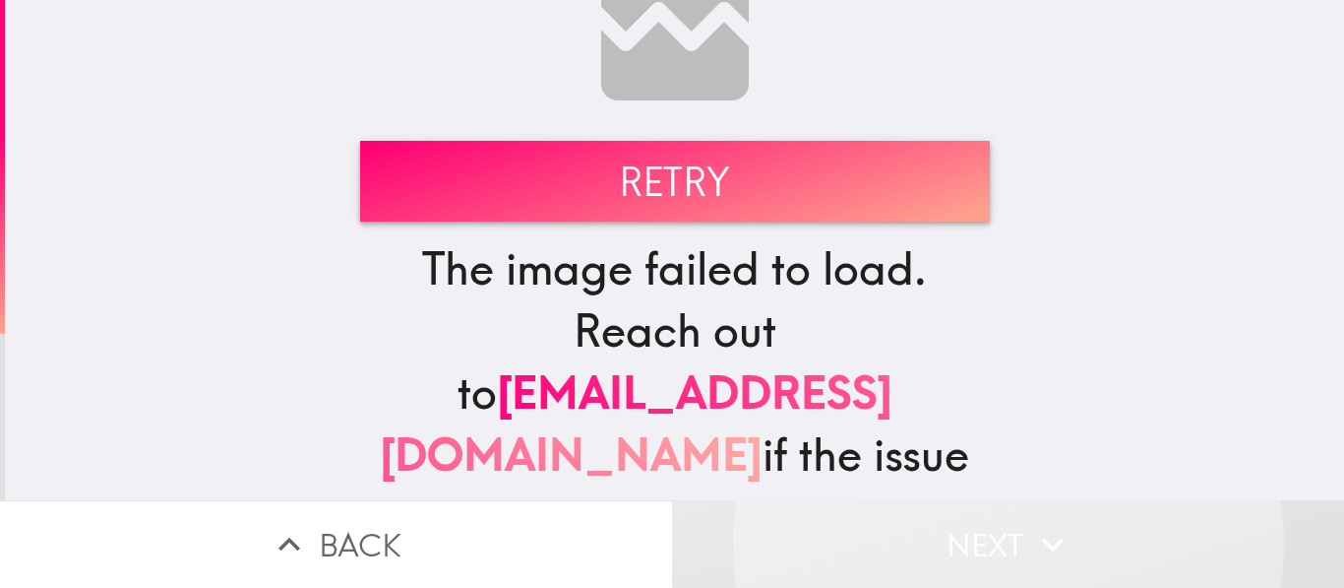
click at [742, 185] on button "Retry" at bounding box center [675, 181] width 630 height 81
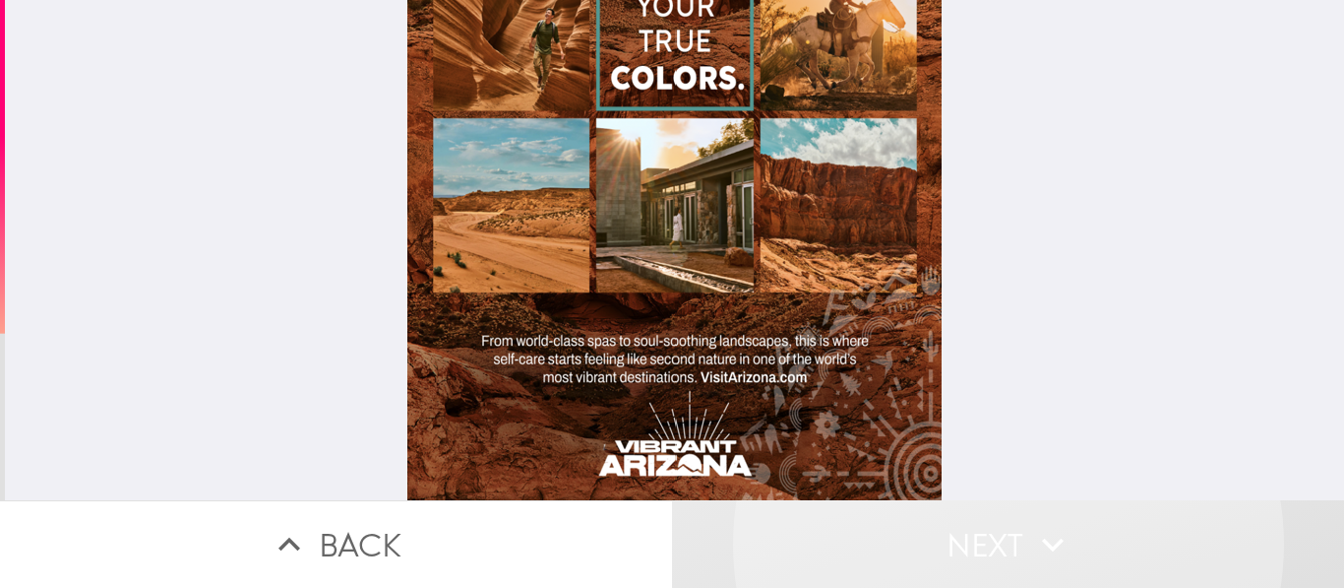
scroll to position [282, 0]
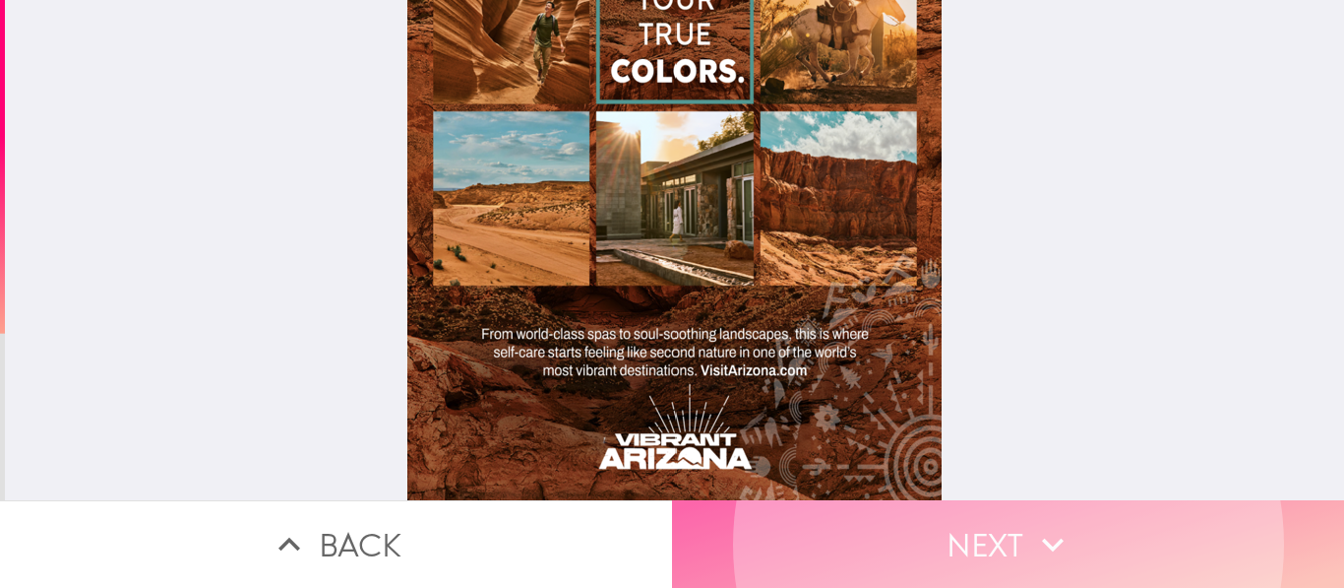
click at [911, 513] on button "Next" at bounding box center [1008, 544] width 672 height 88
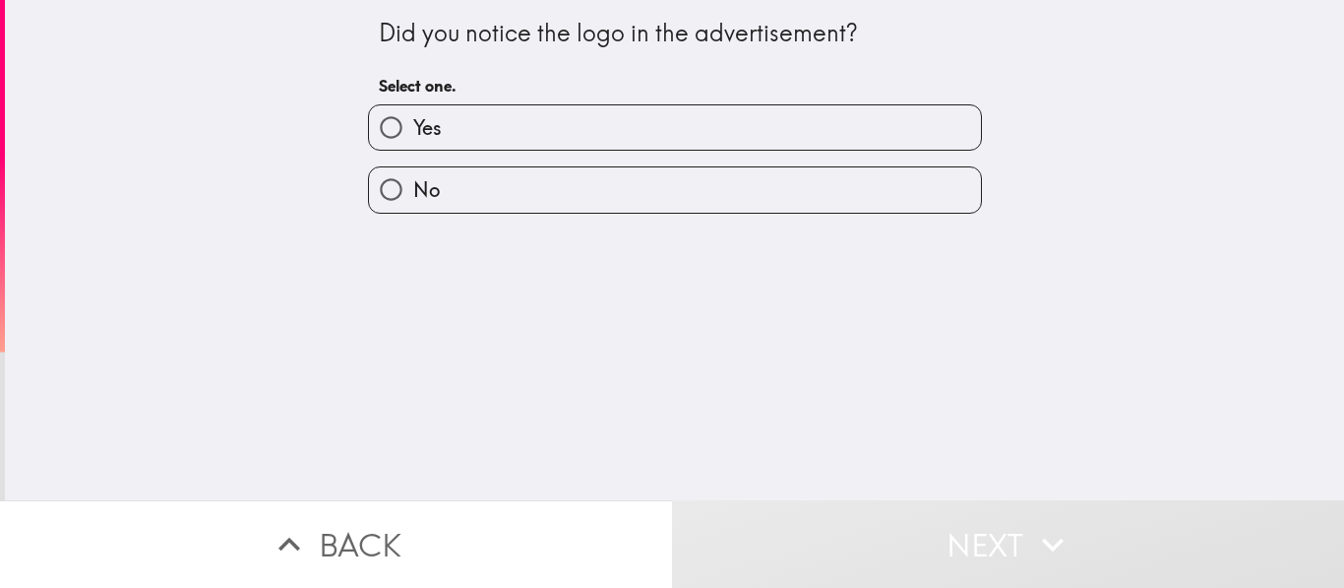
click at [730, 143] on label "Yes" at bounding box center [675, 127] width 612 height 44
click at [413, 143] on input "Yes" at bounding box center [391, 127] width 44 height 44
radio input "true"
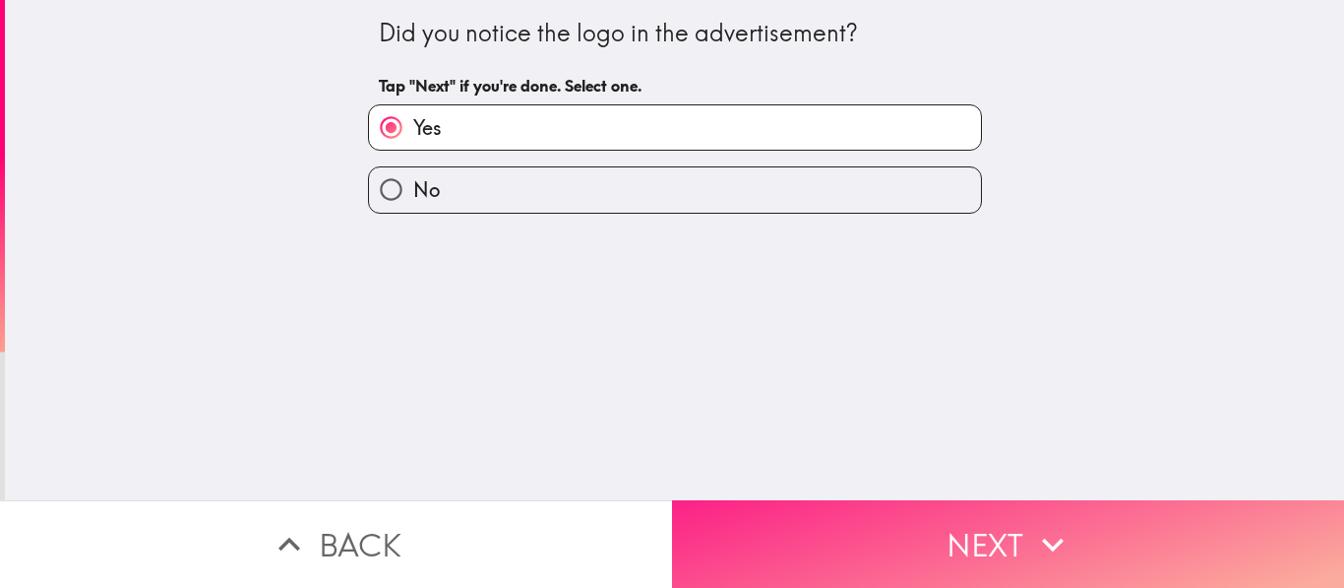
click at [1049, 523] on icon "button" at bounding box center [1052, 544] width 43 height 43
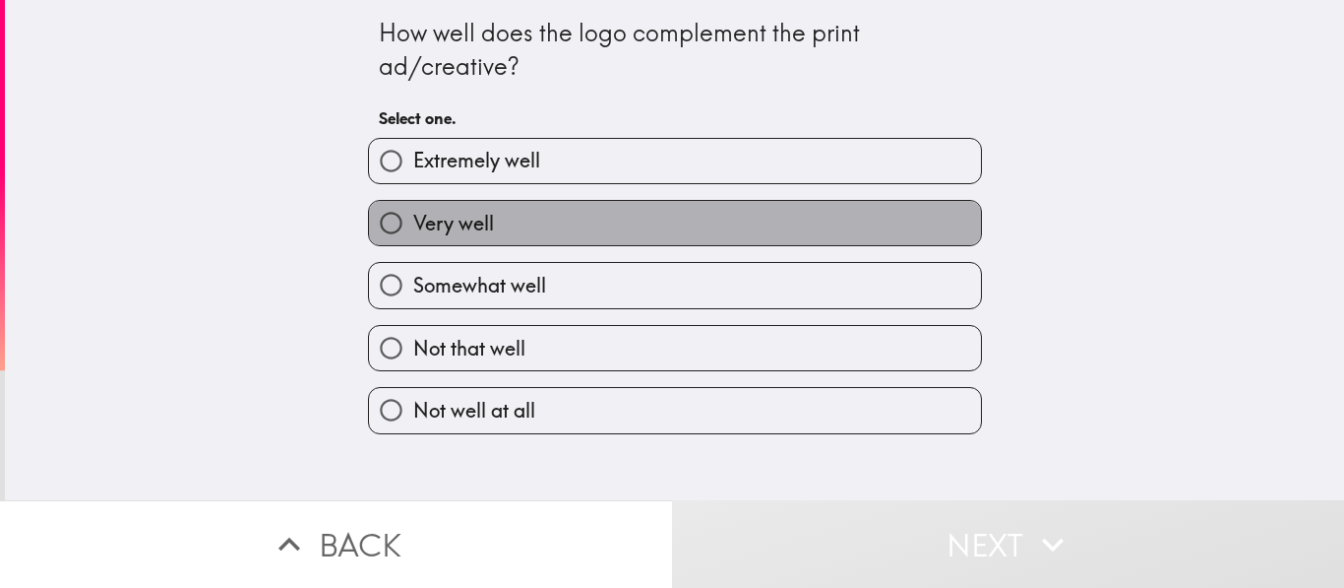
click at [757, 207] on label "Very well" at bounding box center [675, 223] width 612 height 44
click at [413, 207] on input "Very well" at bounding box center [391, 223] width 44 height 44
radio input "true"
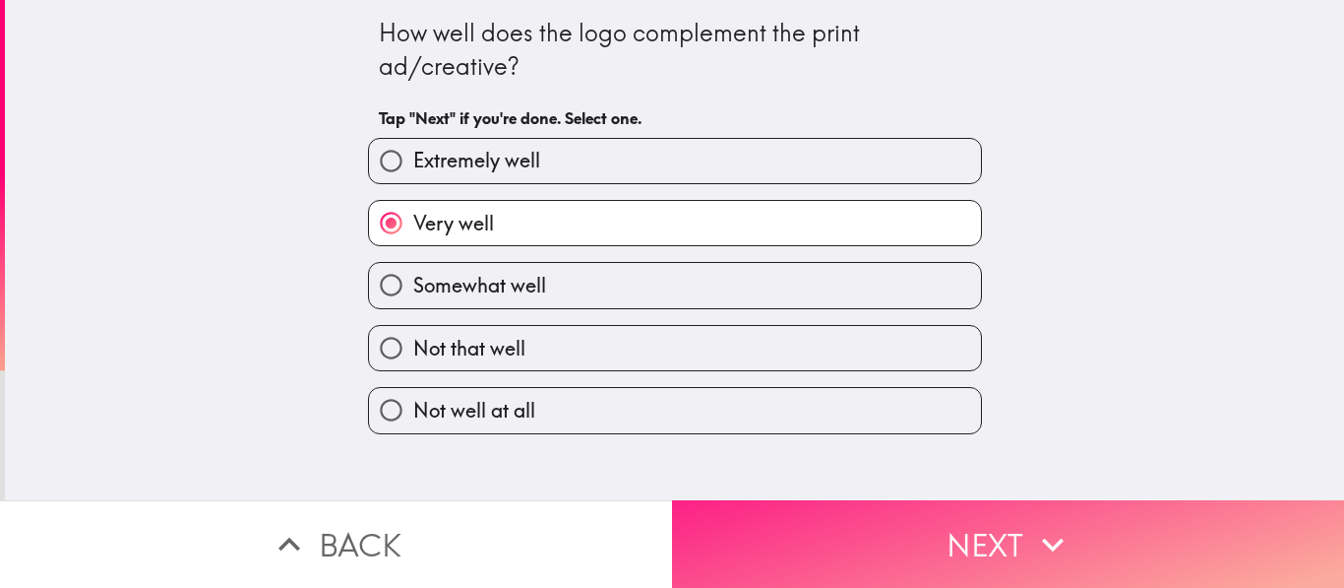
click at [908, 537] on button "Next" at bounding box center [1008, 544] width 672 height 88
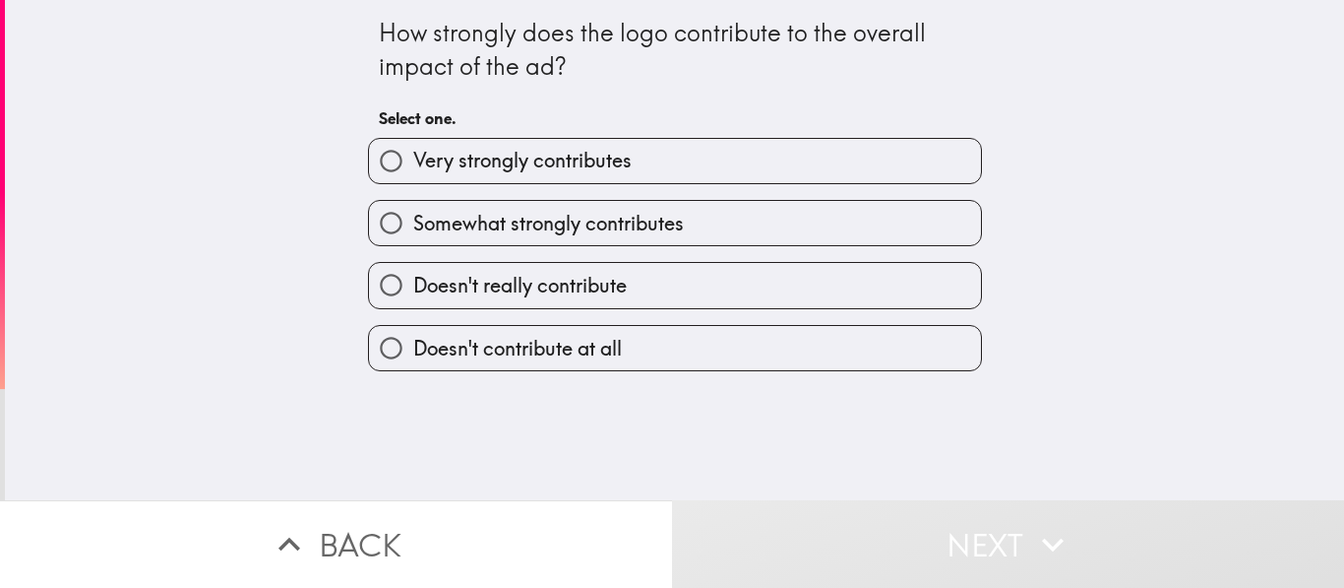
click at [612, 162] on span "Very strongly contributes" at bounding box center [522, 161] width 219 height 28
click at [413, 162] on input "Very strongly contributes" at bounding box center [391, 161] width 44 height 44
radio input "true"
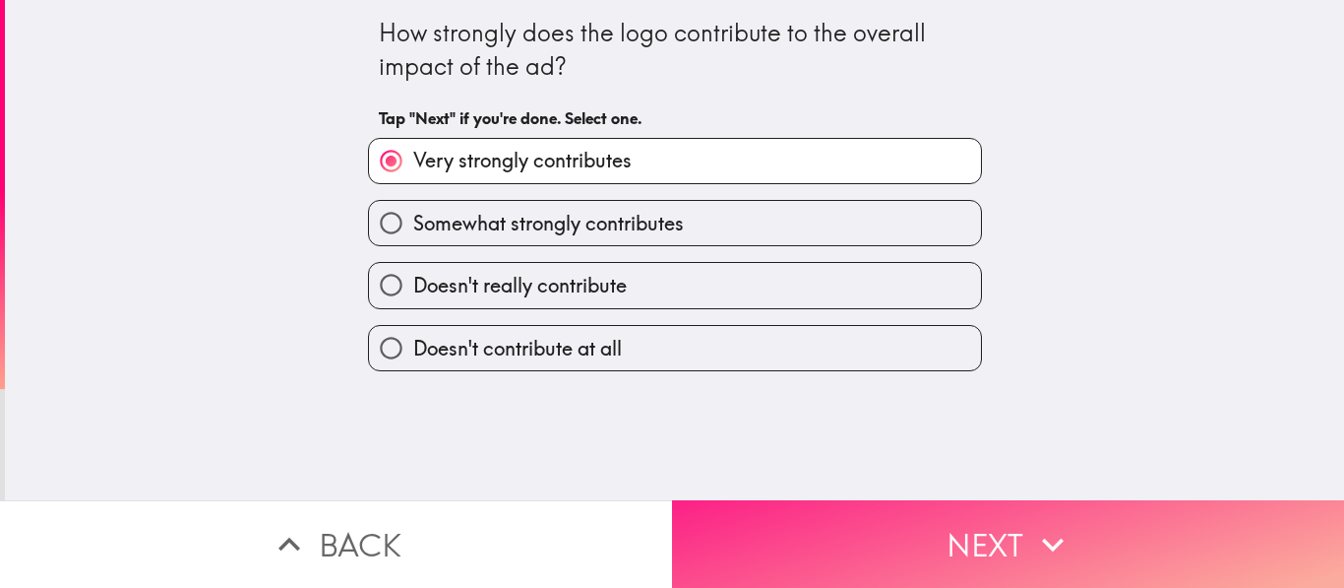
click at [887, 500] on button "Next" at bounding box center [1008, 544] width 672 height 88
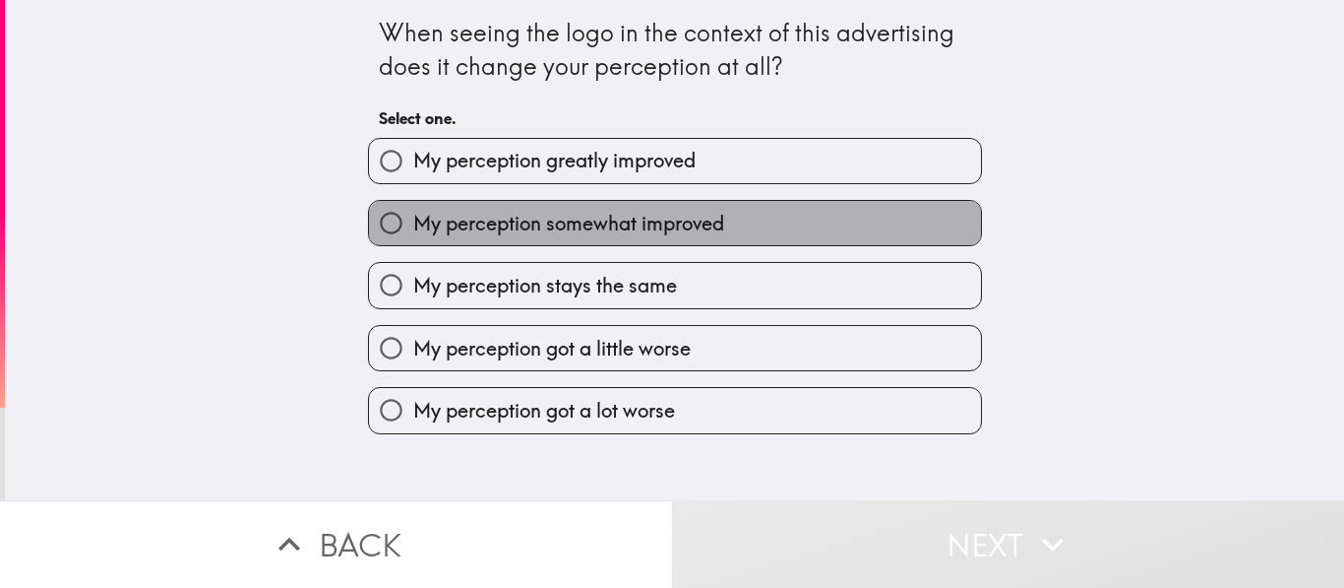
click at [631, 224] on span "My perception somewhat improved" at bounding box center [568, 224] width 311 height 28
click at [413, 224] on input "My perception somewhat improved" at bounding box center [391, 223] width 44 height 44
radio input "true"
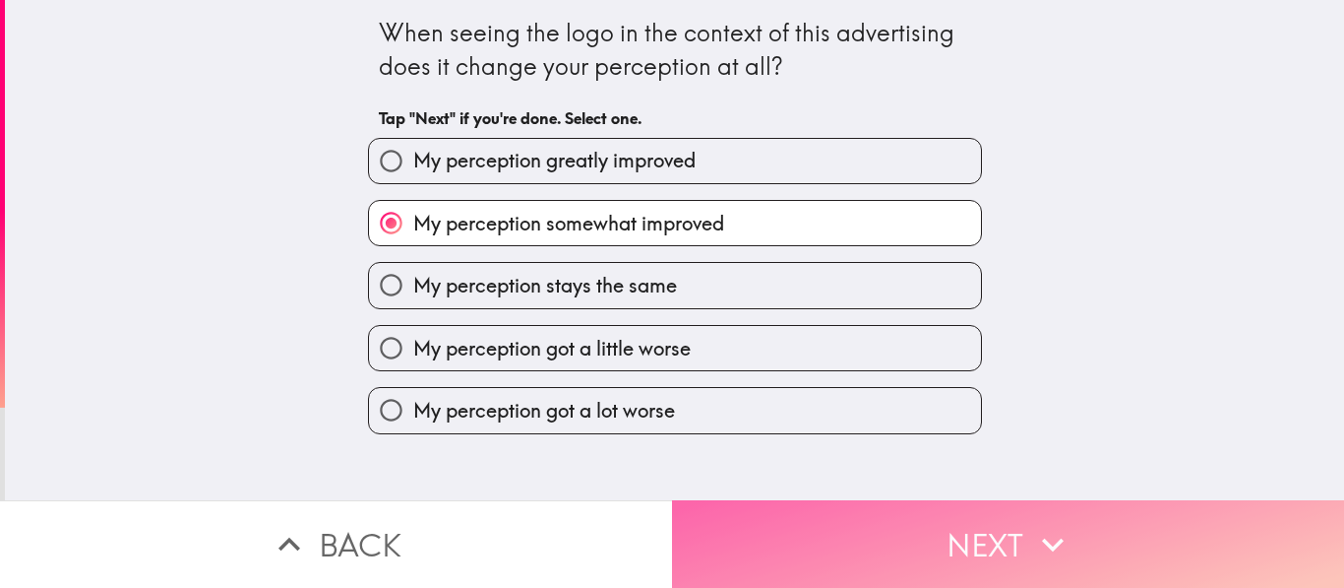
click at [850, 523] on button "Next" at bounding box center [1008, 544] width 672 height 88
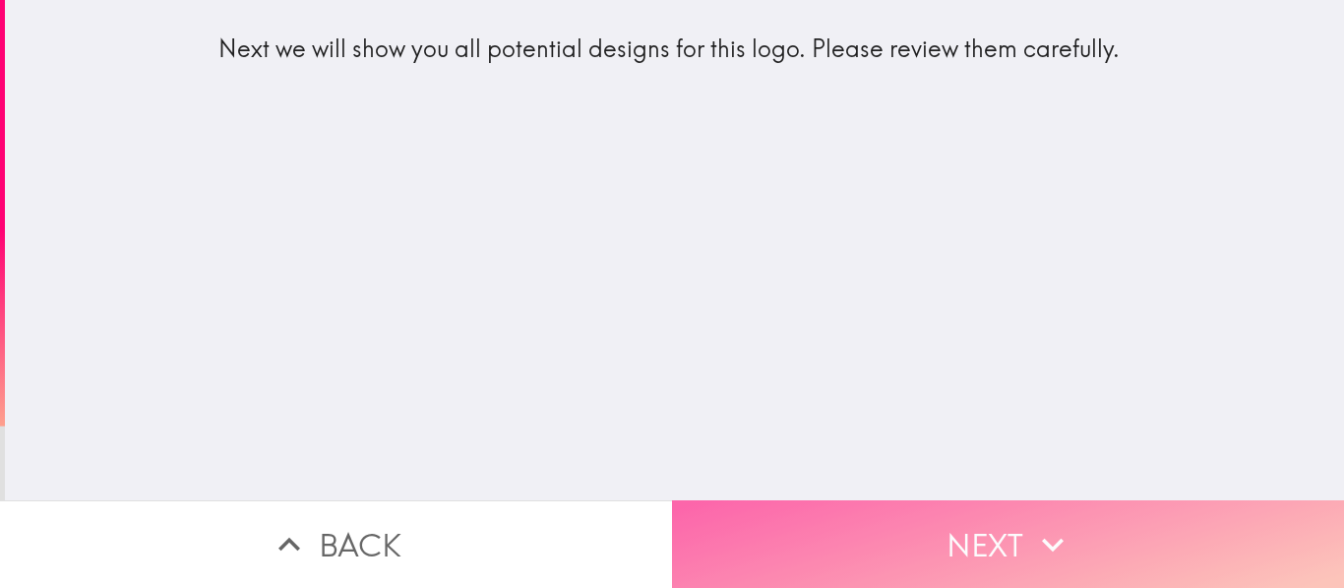
click at [955, 546] on button "Next" at bounding box center [1008, 544] width 672 height 88
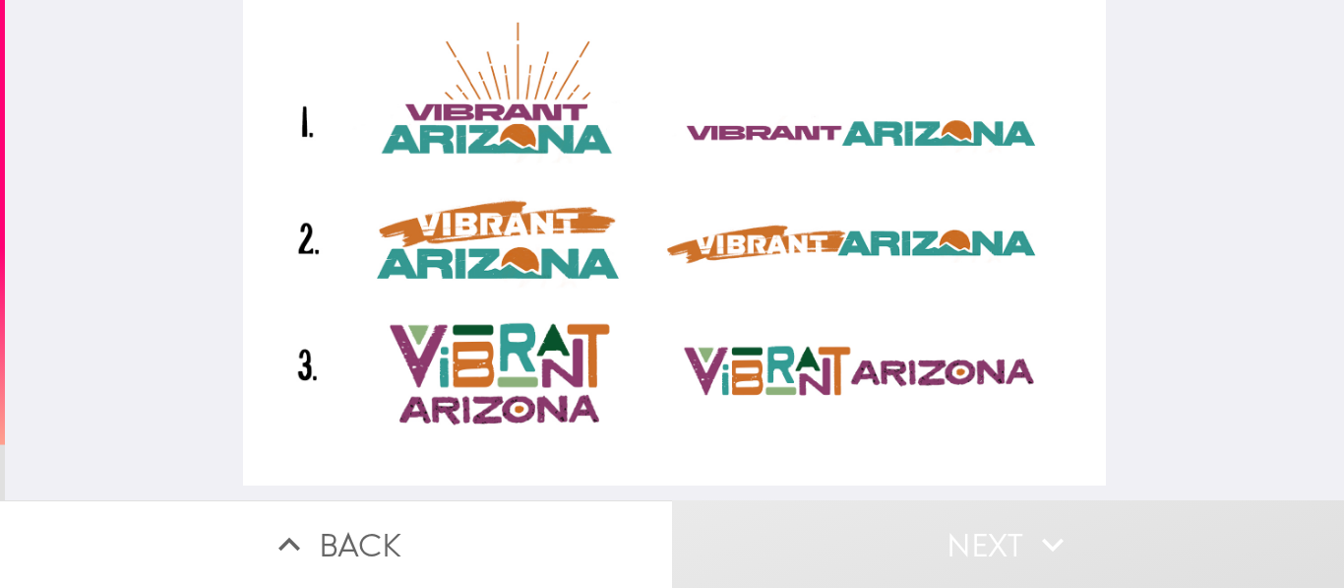
click at [16, 205] on div at bounding box center [675, 250] width 1340 height 500
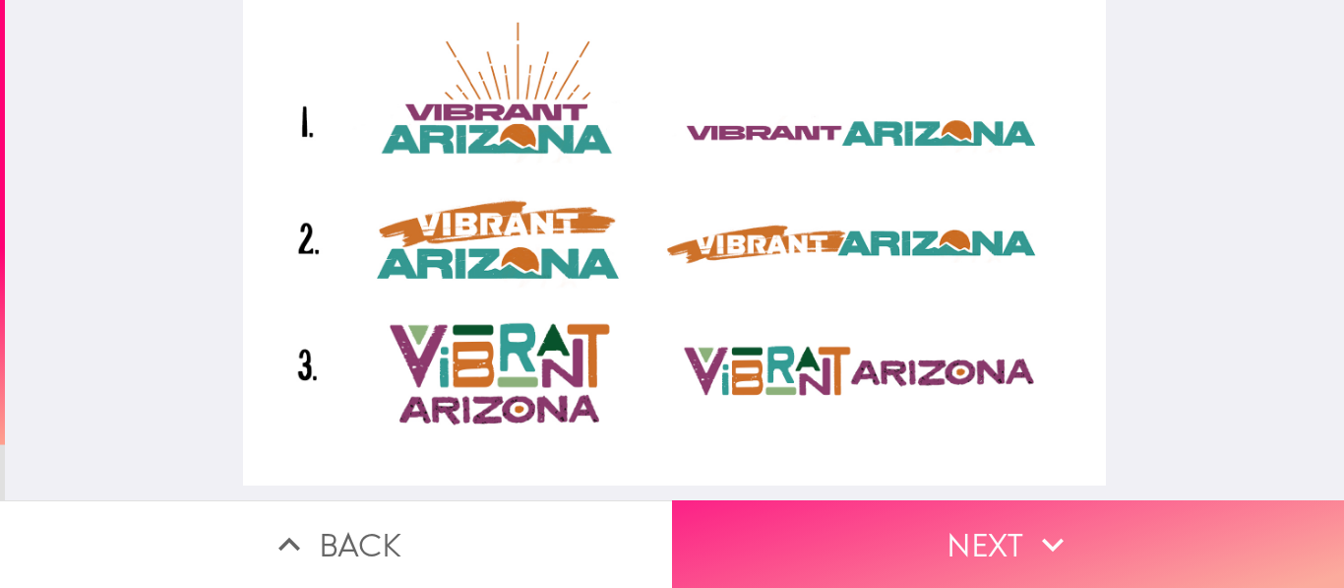
click at [846, 535] on button "Next" at bounding box center [1008, 544] width 672 height 88
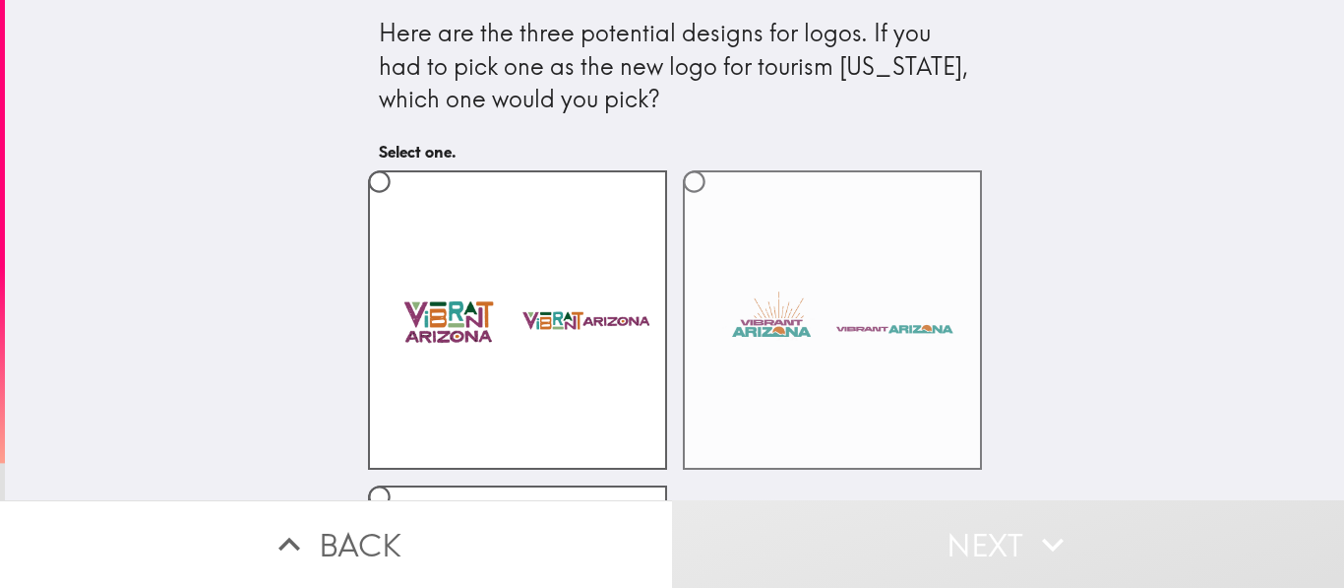
click at [714, 358] on label at bounding box center [832, 319] width 299 height 299
click at [714, 204] on input "radio" at bounding box center [694, 181] width 44 height 44
radio input "true"
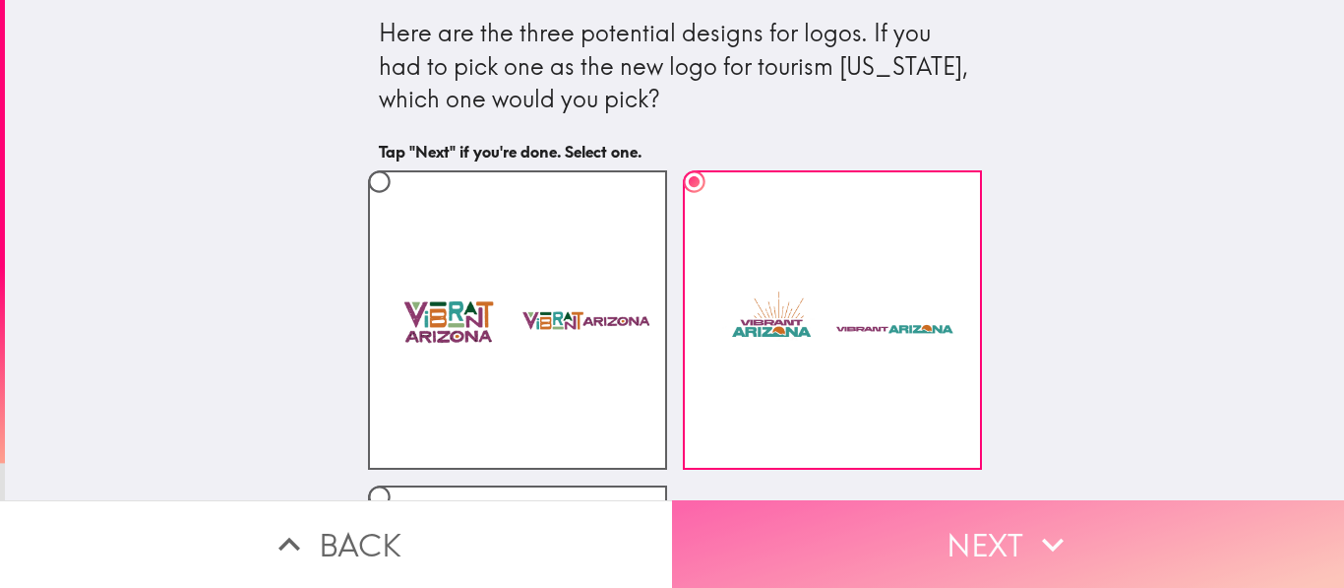
click at [852, 512] on button "Next" at bounding box center [1008, 544] width 672 height 88
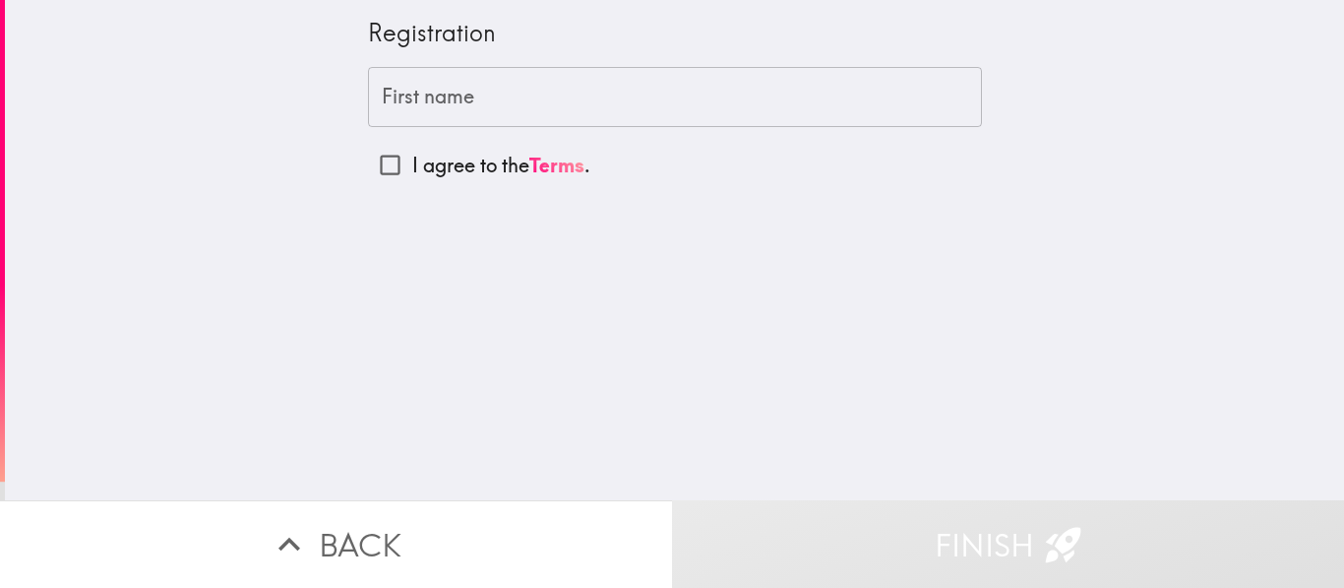
click at [519, 107] on input "First name" at bounding box center [675, 97] width 614 height 61
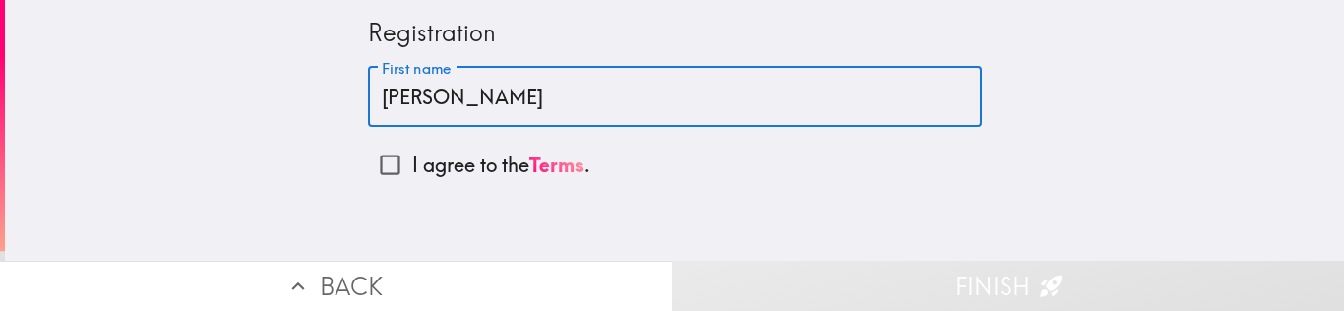
type input "[PERSON_NAME]"
click at [368, 159] on input "I agree to the Terms ." at bounding box center [390, 165] width 44 height 44
checkbox input "true"
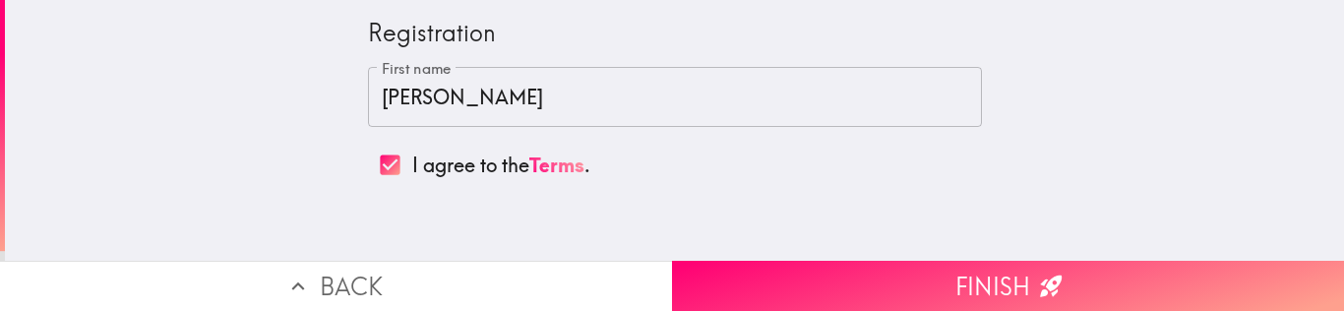
click at [806, 264] on button "Finish" at bounding box center [1008, 286] width 672 height 50
